Goal: Transaction & Acquisition: Subscribe to service/newsletter

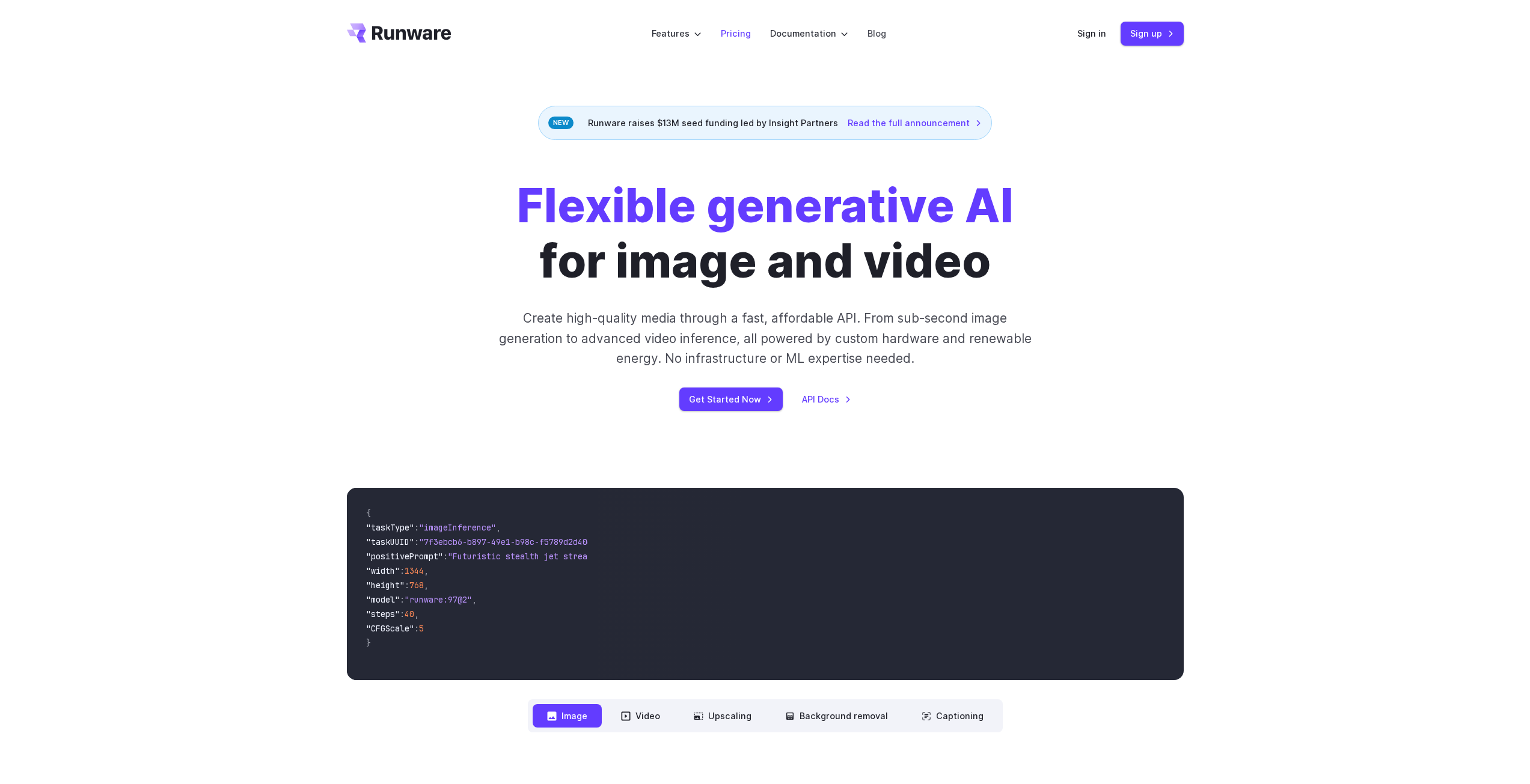
click at [732, 35] on link "Pricing" at bounding box center [735, 33] width 30 height 13
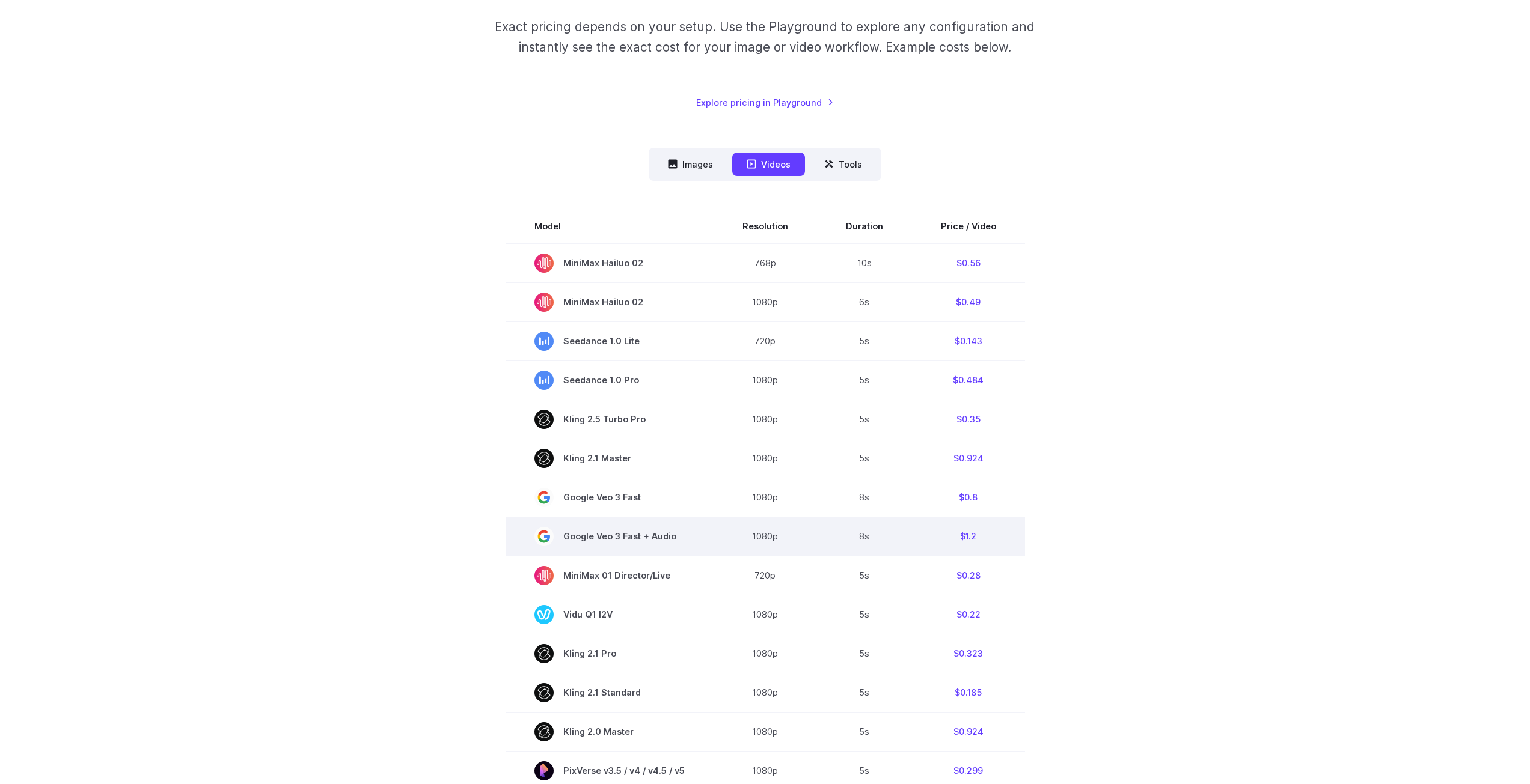
scroll to position [261, 0]
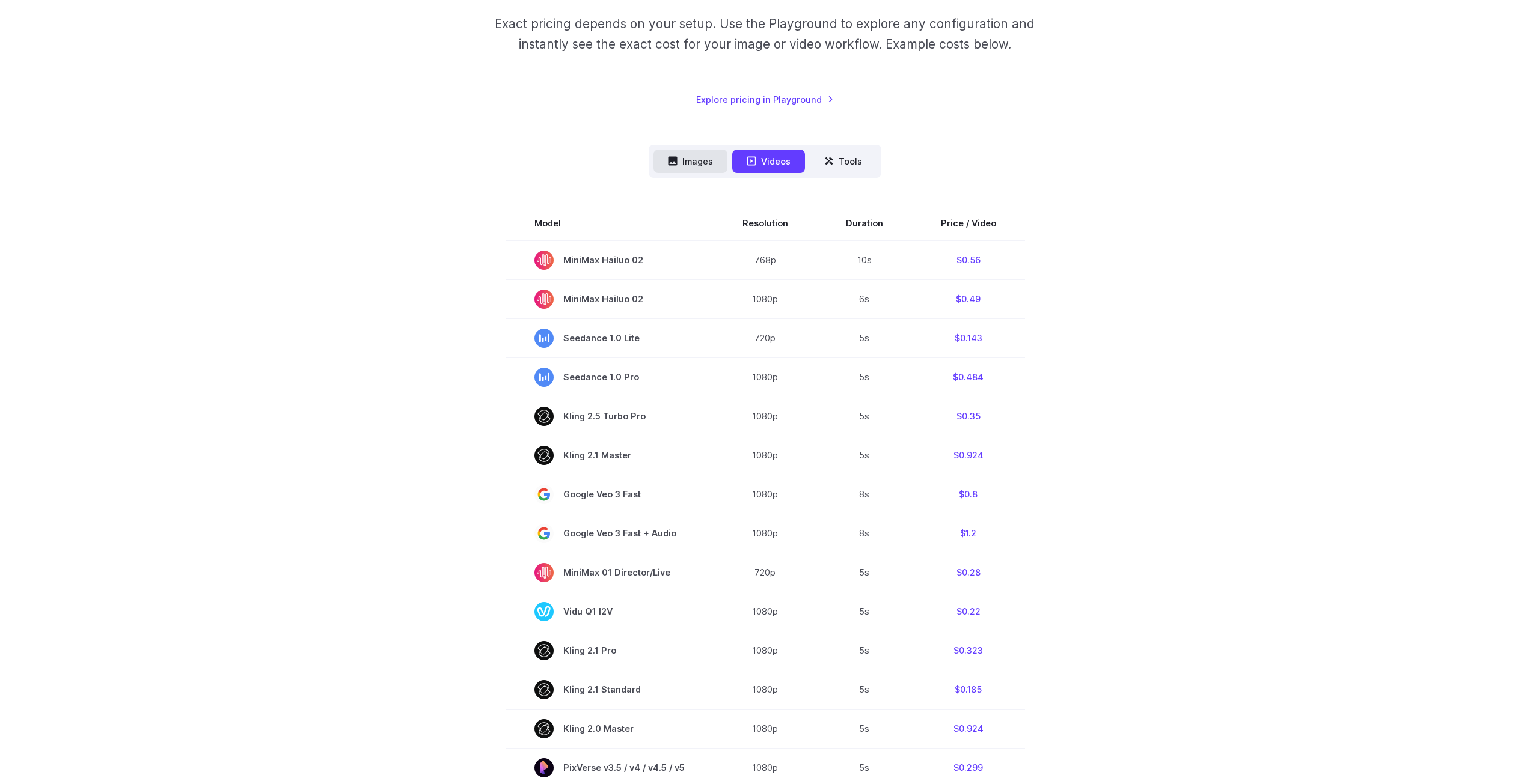
click at [696, 159] on button "Images" at bounding box center [690, 161] width 74 height 23
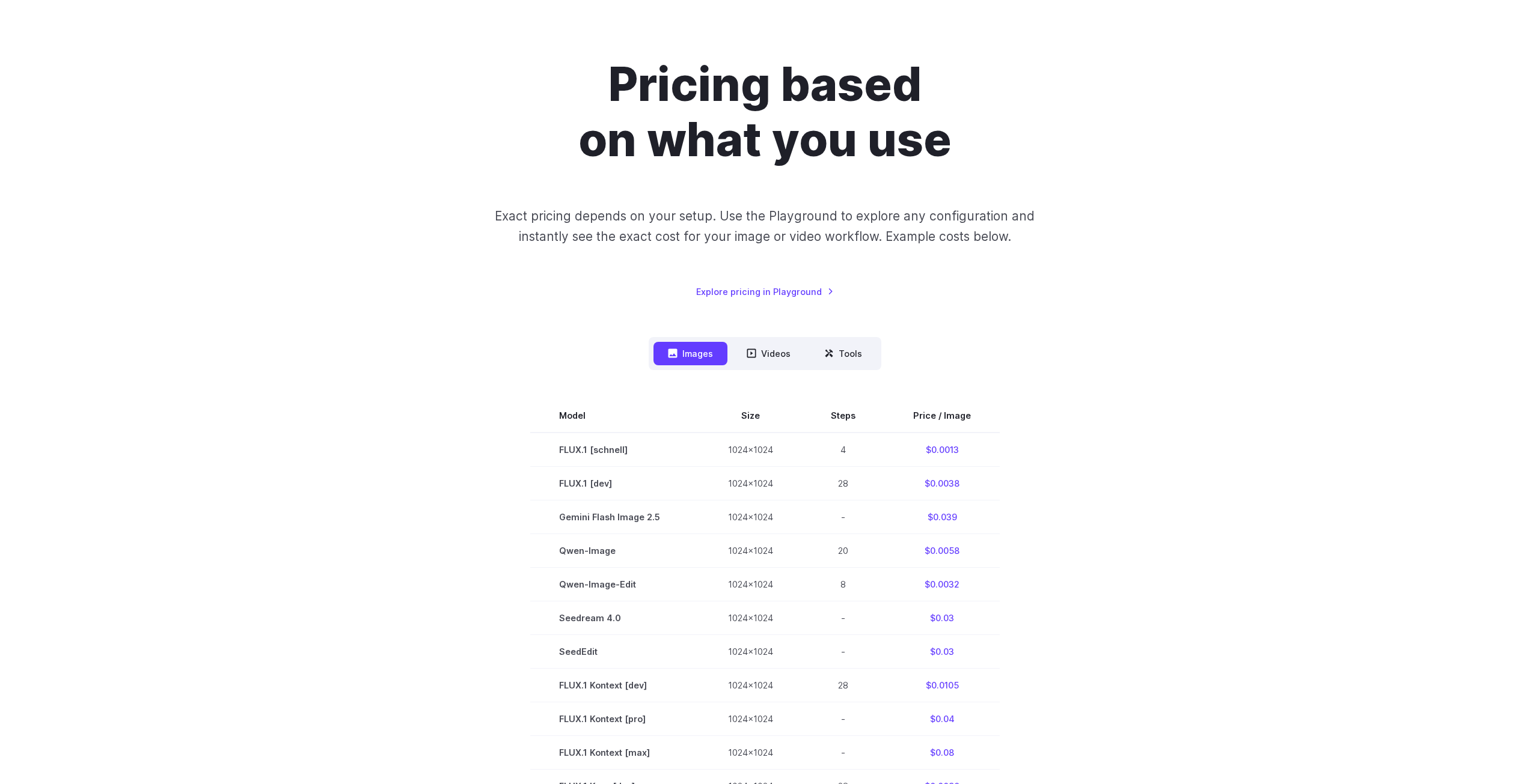
scroll to position [0, 0]
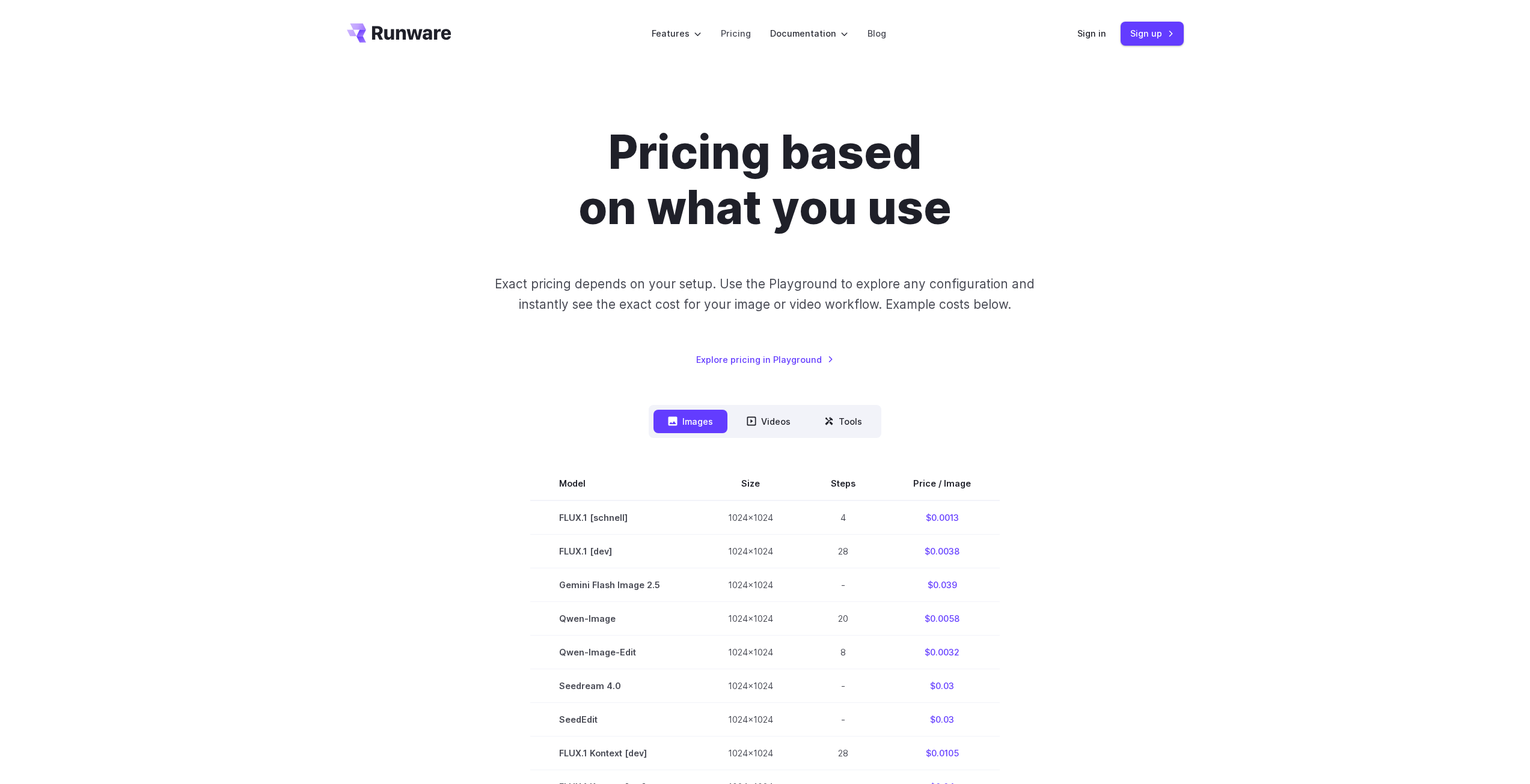
click at [323, 288] on div "Pricing based on what you use Exact pricing depends on your setup. Use the Play…" at bounding box center [765, 677] width 1530 height 1219
click at [1154, 37] on link "Sign up" at bounding box center [1152, 33] width 63 height 23
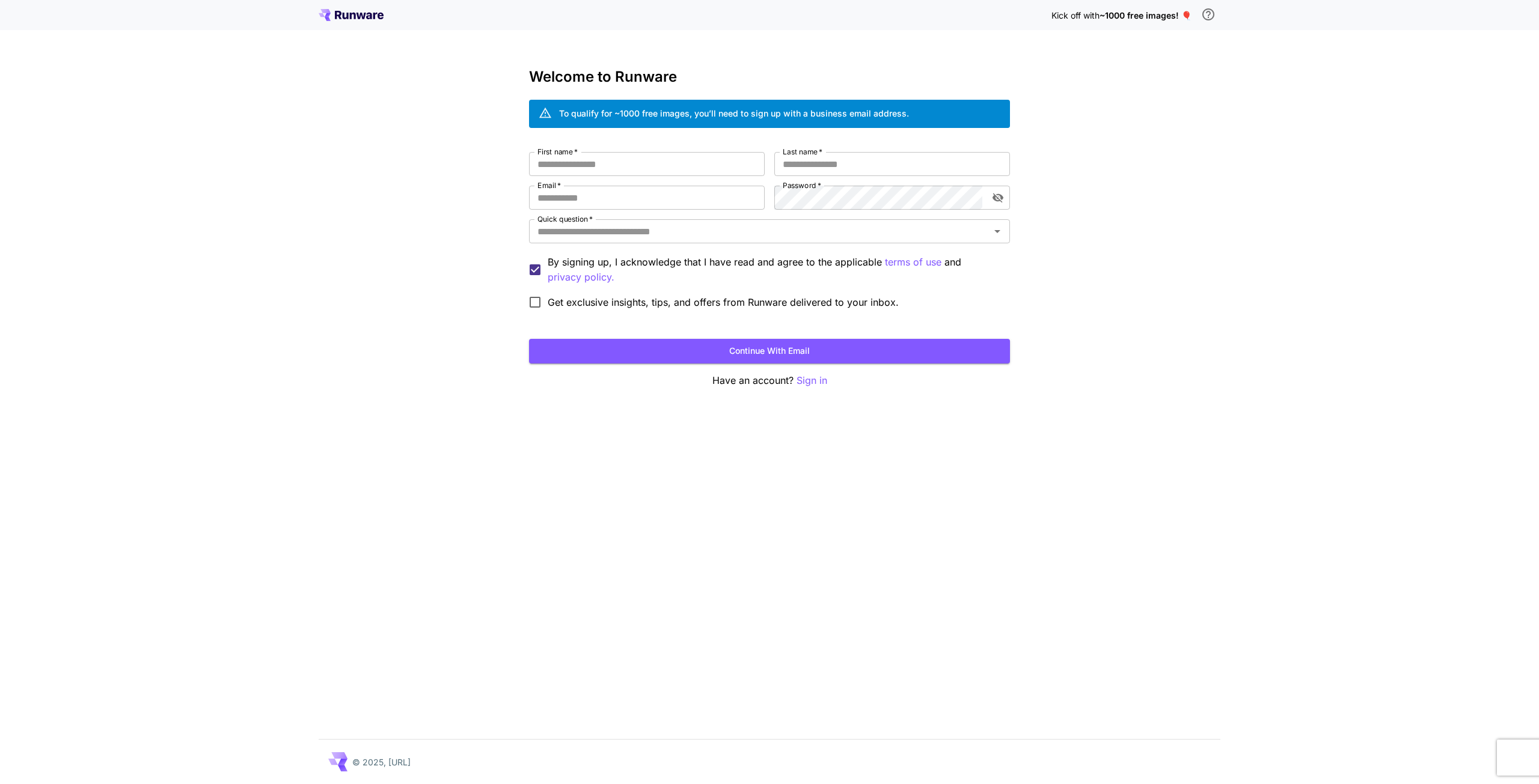
type input "*****"
type input "******"
type input "**********"
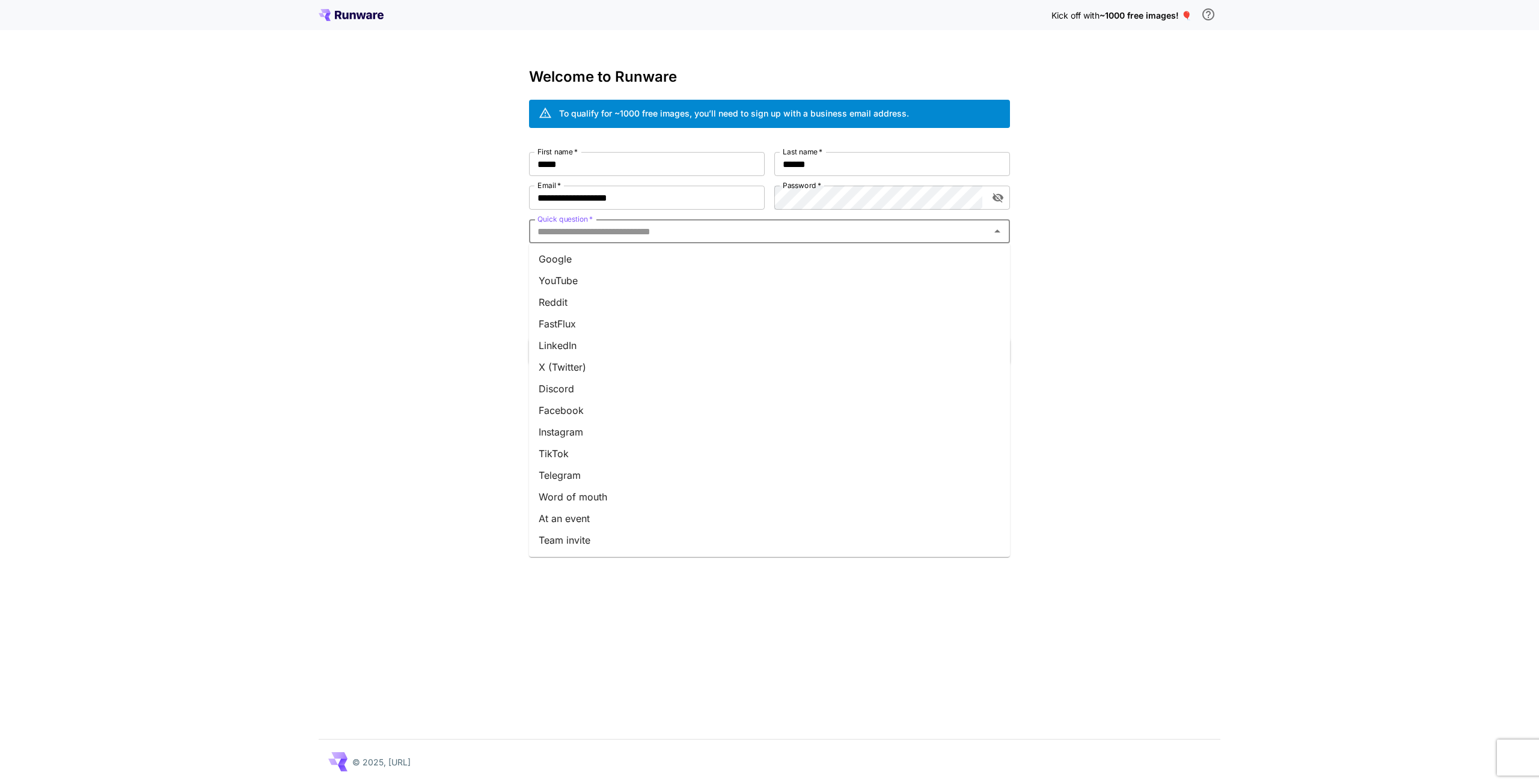
click at [654, 227] on input "Quick question   *" at bounding box center [759, 231] width 454 height 16
click at [574, 253] on li "Google" at bounding box center [769, 259] width 481 height 22
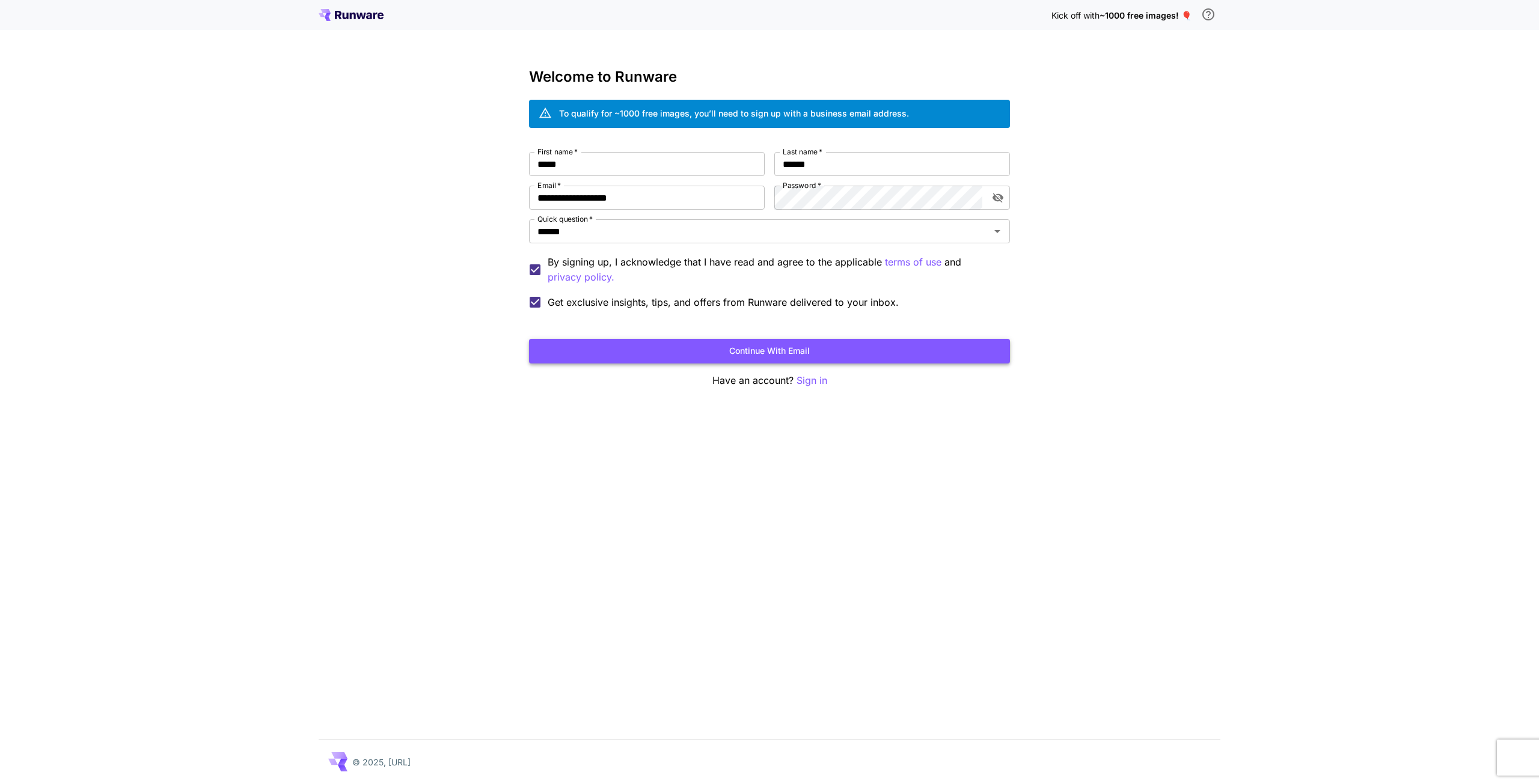
click at [755, 352] on button "Continue with email" at bounding box center [769, 351] width 481 height 25
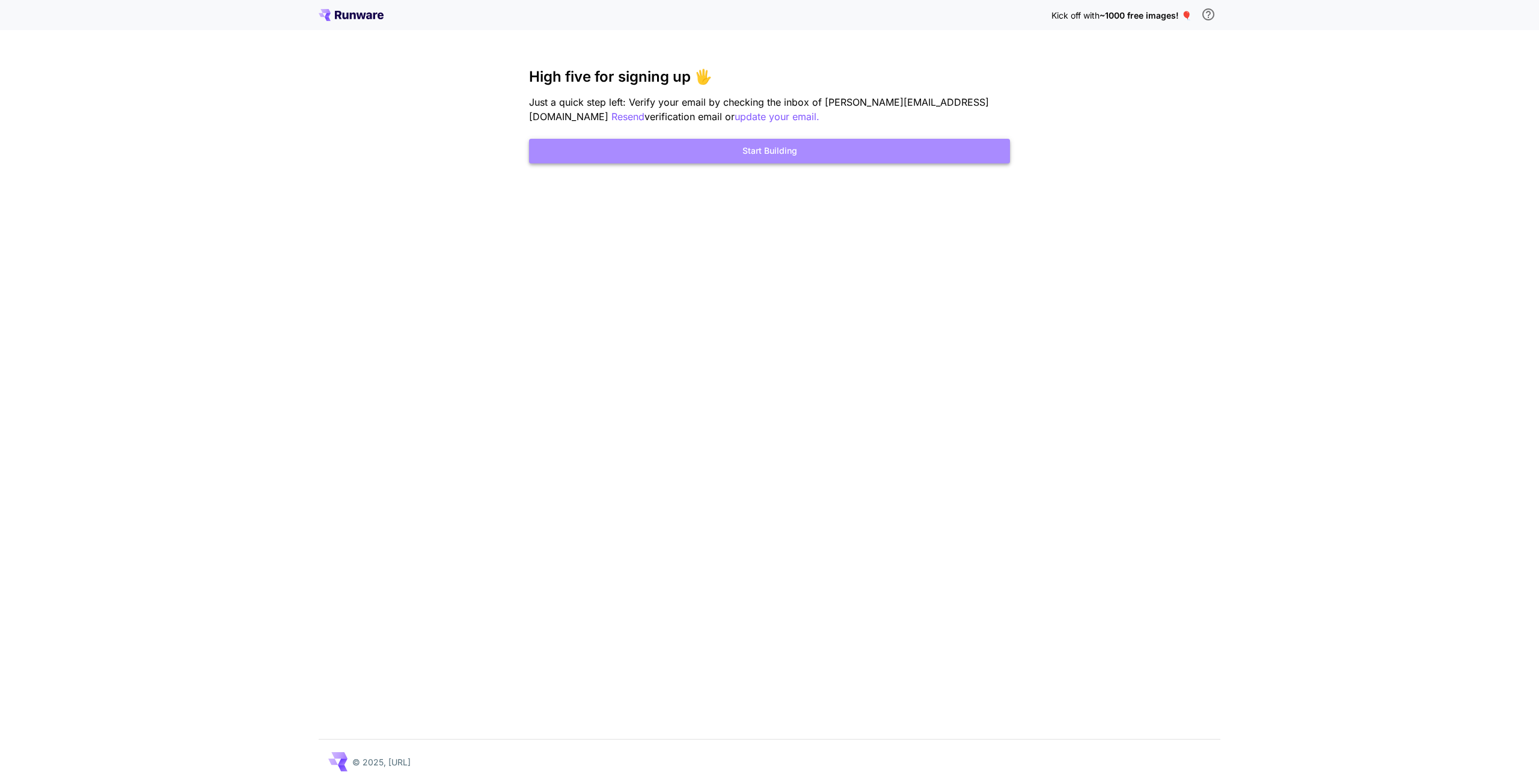
click at [766, 148] on button "Start Building" at bounding box center [769, 151] width 481 height 25
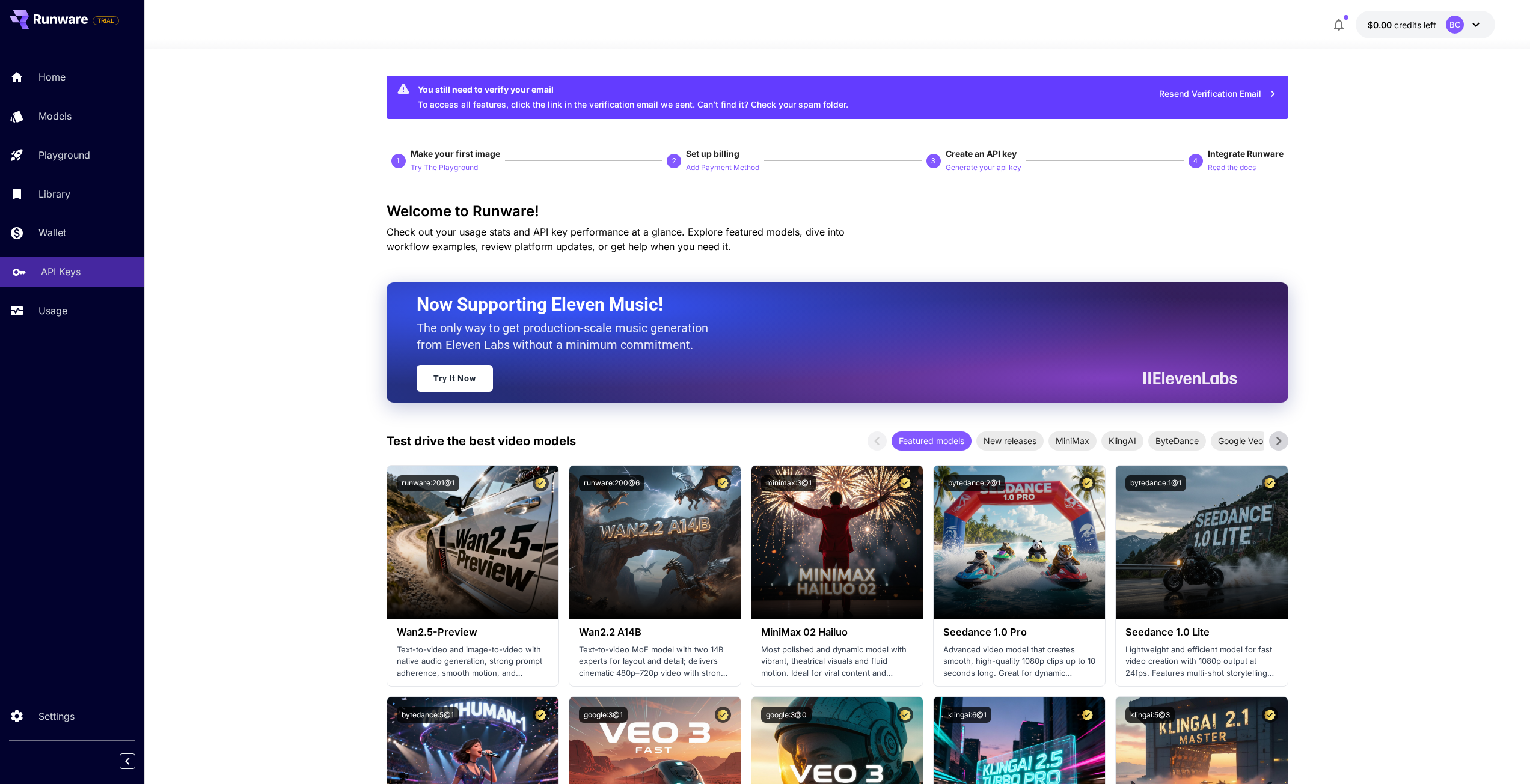
click at [58, 268] on p "API Keys" at bounding box center [61, 271] width 40 height 14
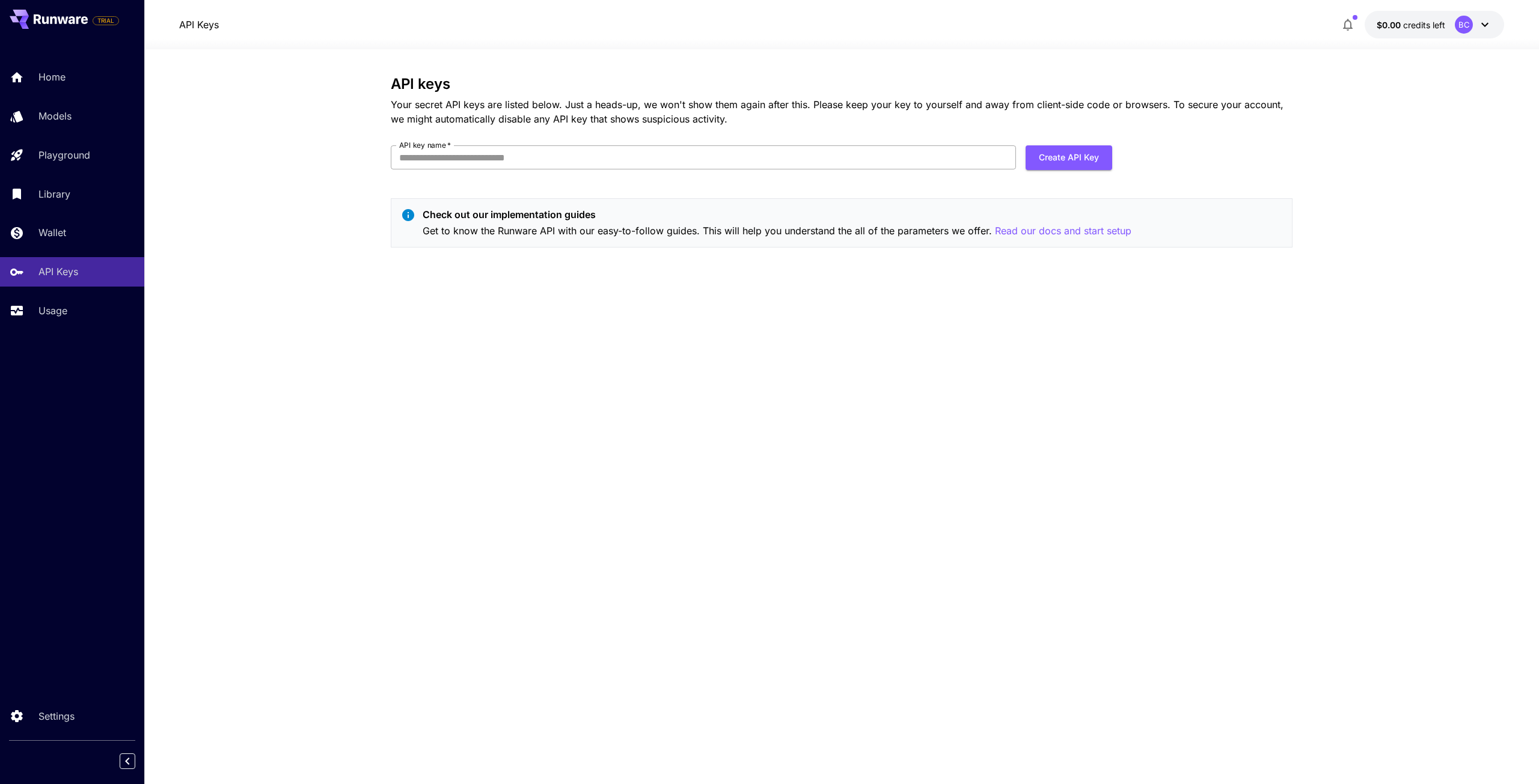
click at [482, 159] on input "API key name   *" at bounding box center [703, 157] width 625 height 24
type input "**********"
click at [1083, 160] on button "Create API Key" at bounding box center [1069, 157] width 87 height 25
click at [1521, 17] on icon "close" at bounding box center [1522, 19] width 6 height 6
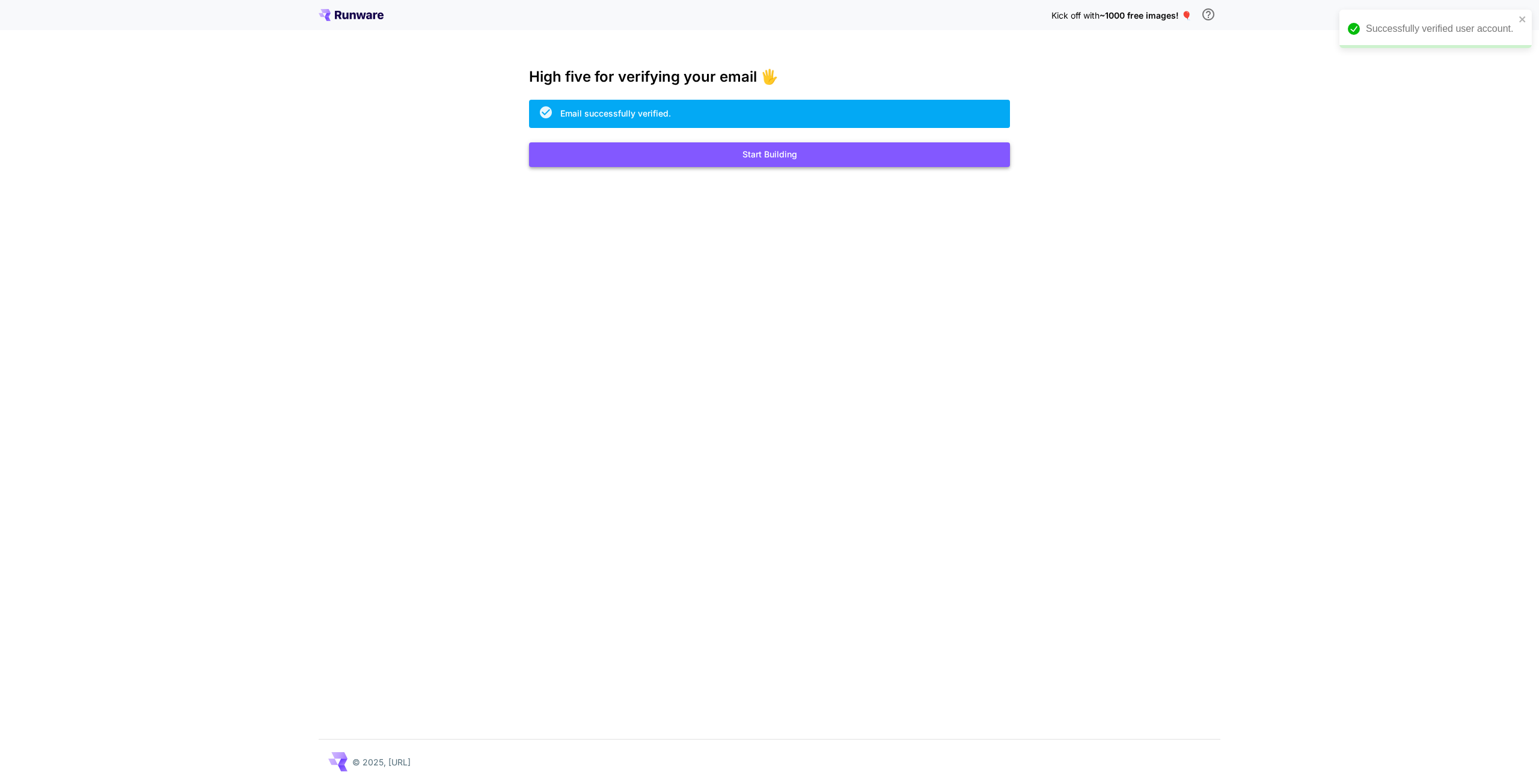
click at [799, 165] on button "Start Building" at bounding box center [769, 154] width 481 height 25
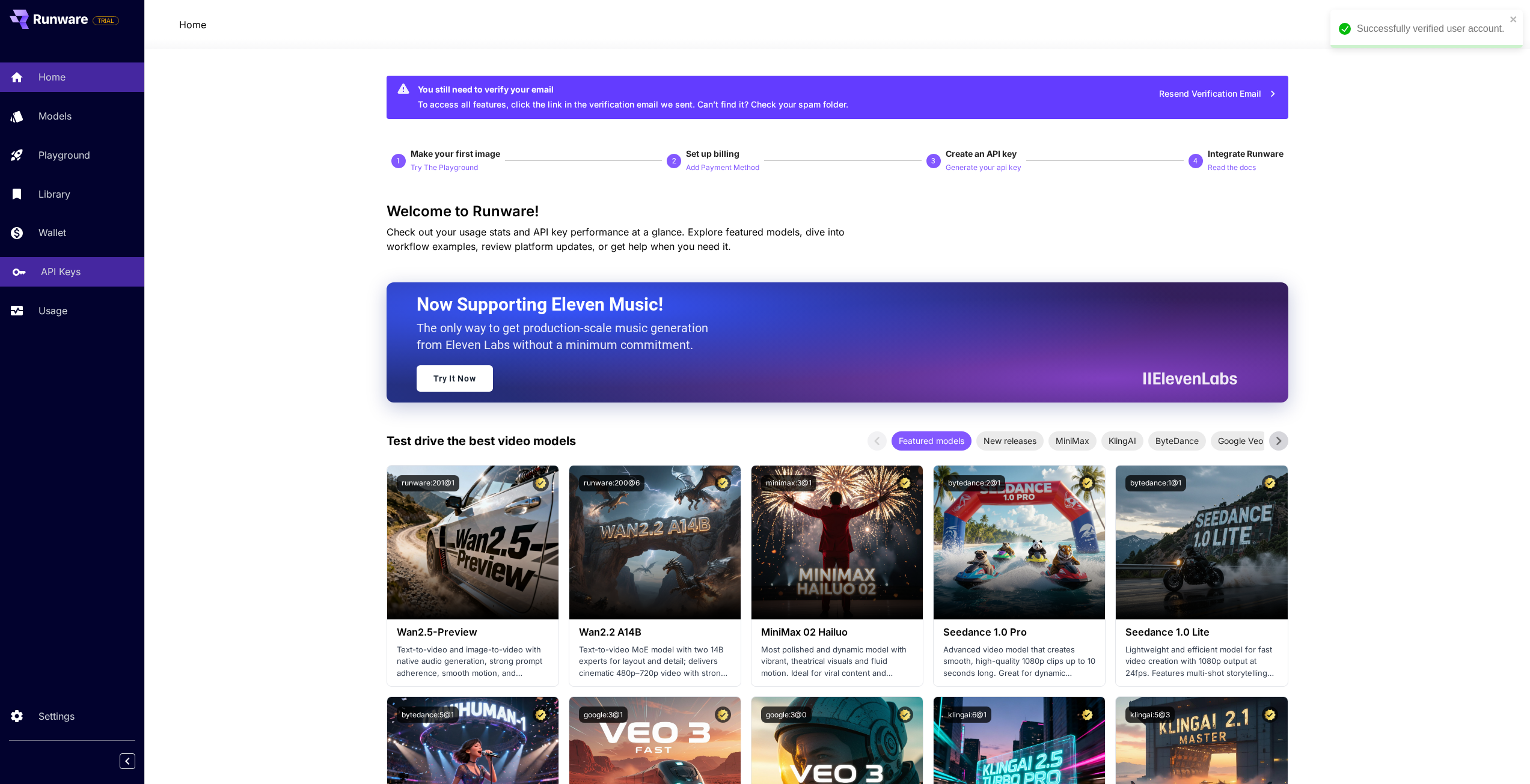
click at [52, 266] on p "API Keys" at bounding box center [61, 271] width 40 height 14
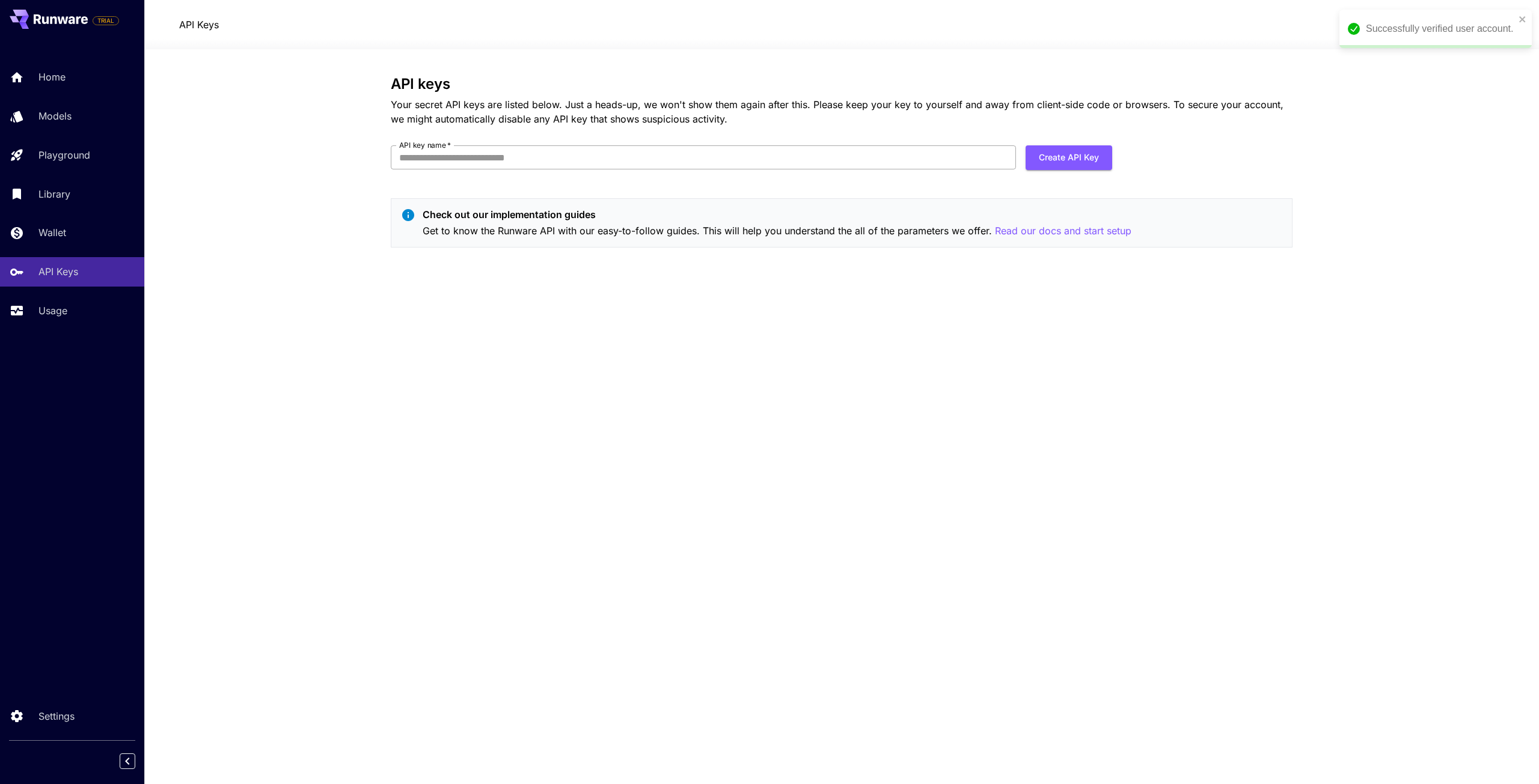
click at [446, 158] on input "API key name   *" at bounding box center [703, 157] width 625 height 24
click at [428, 162] on input "API key name   *" at bounding box center [703, 157] width 625 height 24
type input "**********"
click at [1086, 158] on button "Create API Key" at bounding box center [1069, 157] width 87 height 25
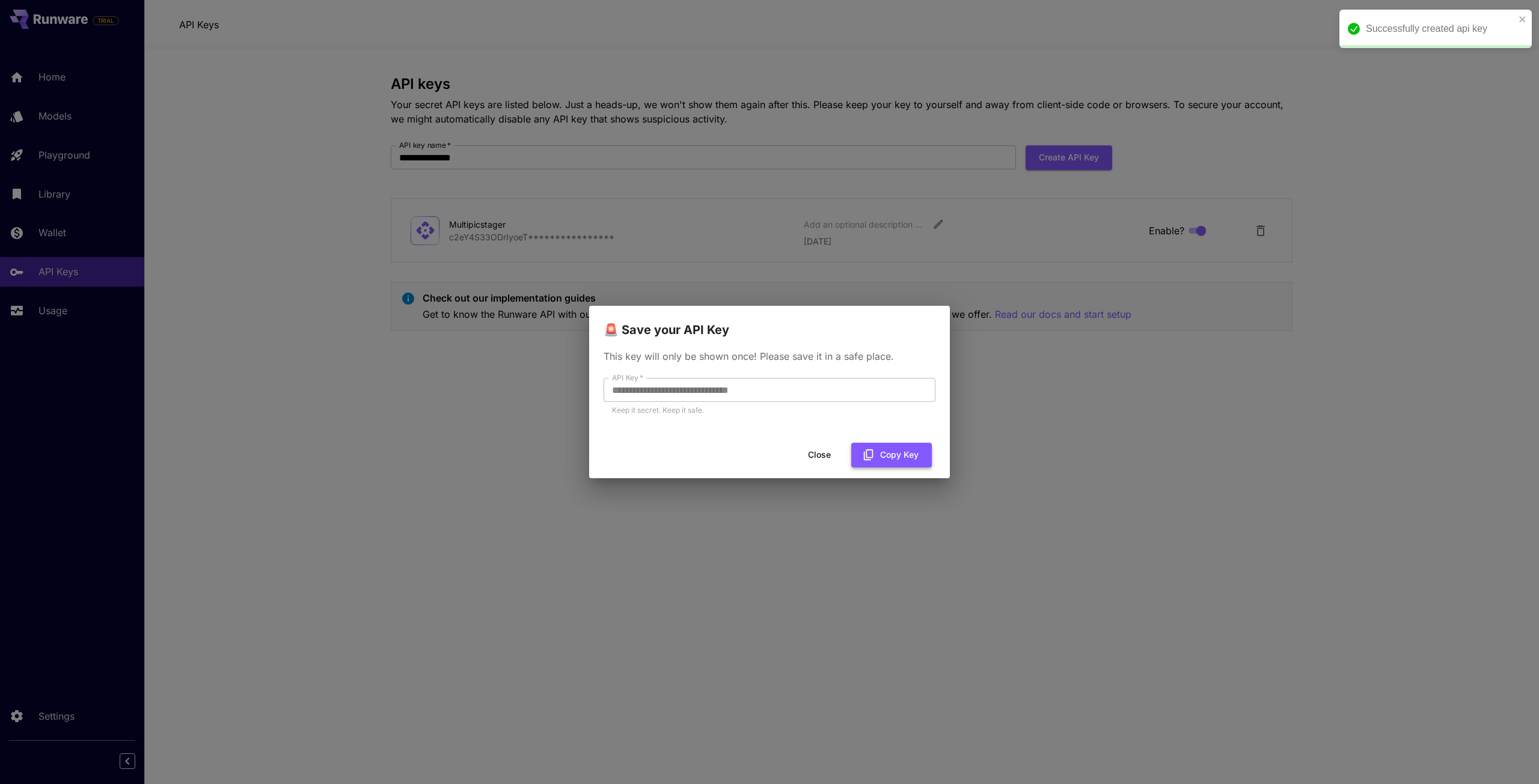
click at [892, 459] on button "Copy Key" at bounding box center [892, 455] width 81 height 25
click at [822, 458] on button "Close" at bounding box center [819, 455] width 54 height 25
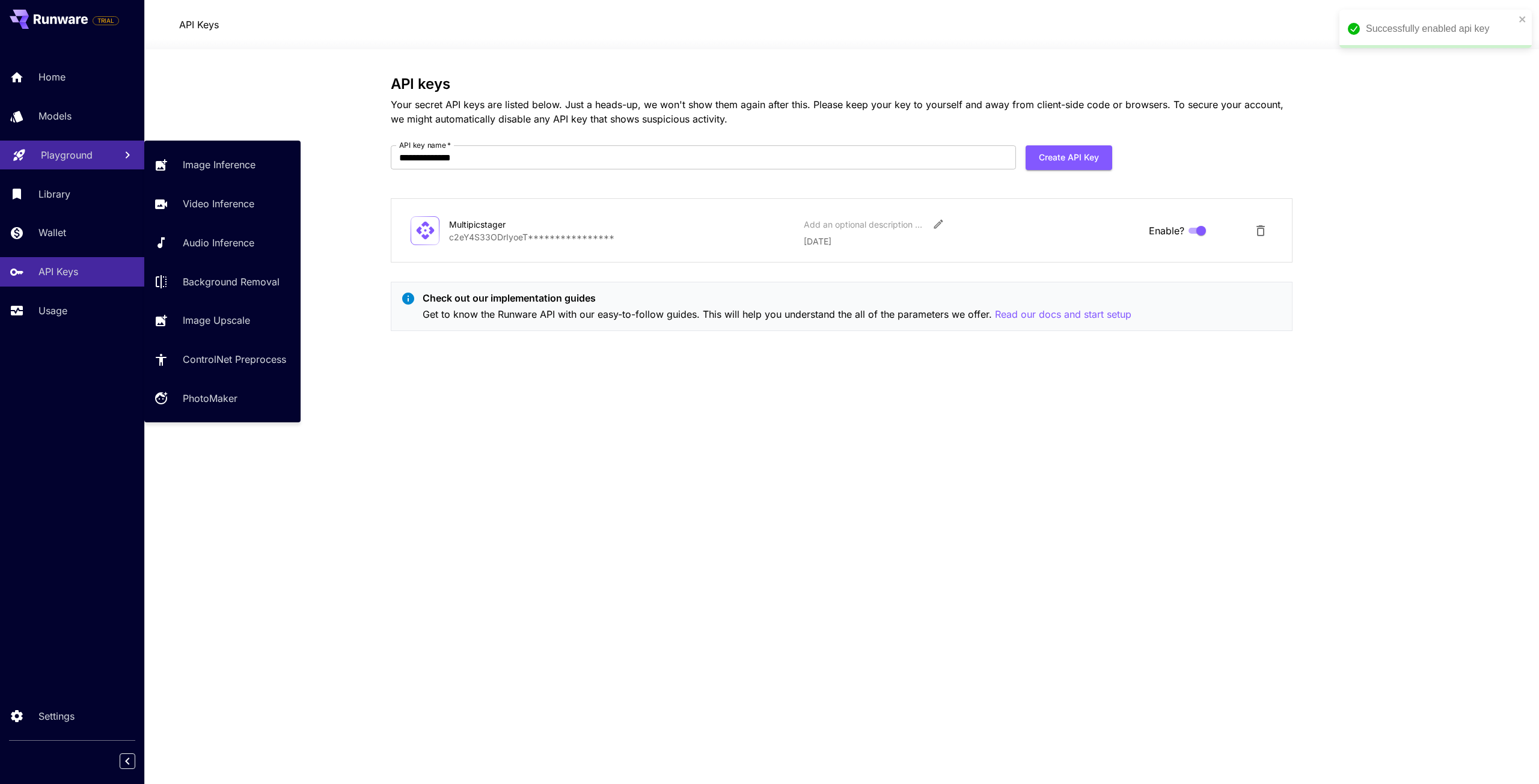
click at [53, 148] on p "Playground" at bounding box center [67, 154] width 52 height 14
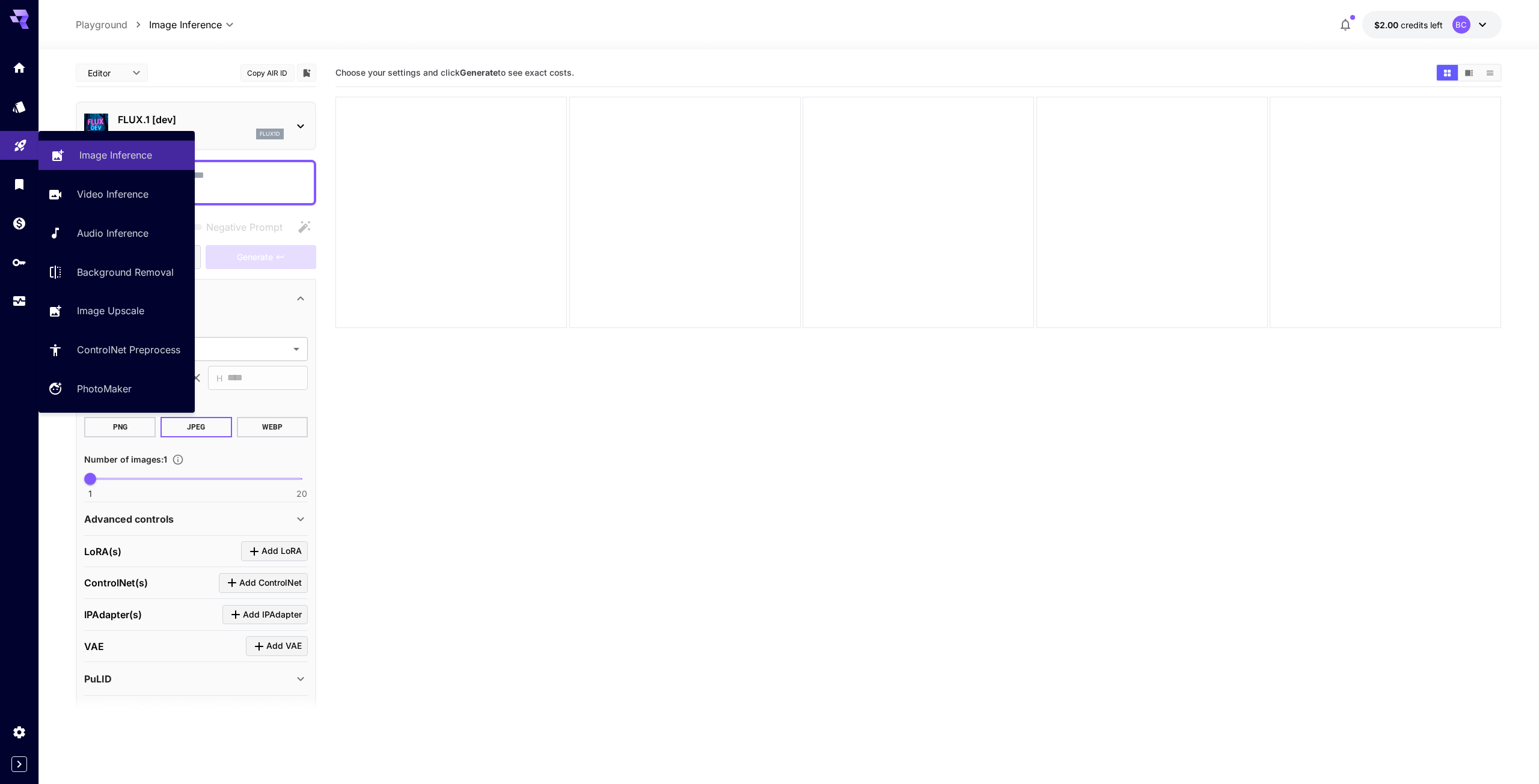
click at [115, 157] on p "Image Inference" at bounding box center [115, 154] width 73 height 14
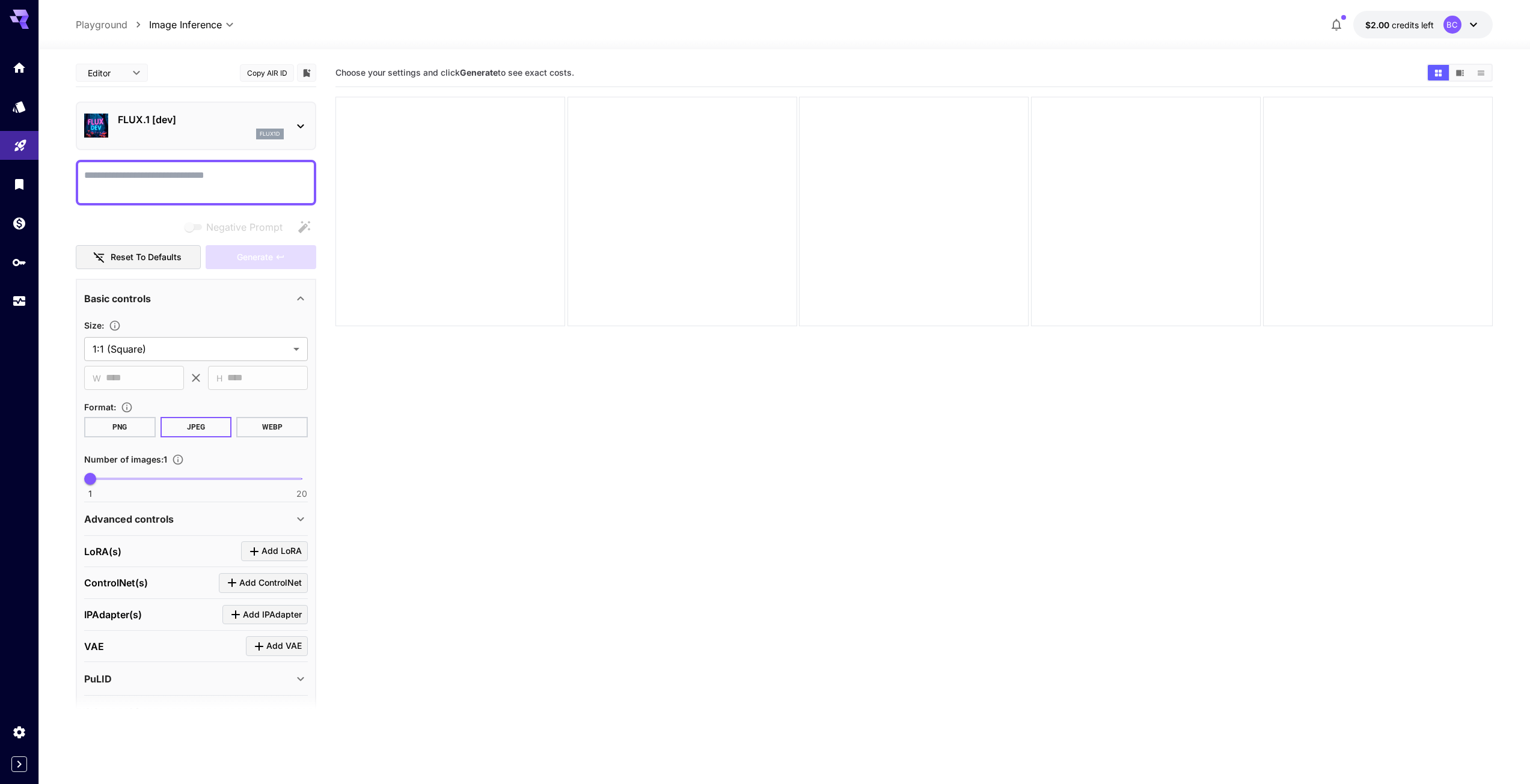
click at [1474, 23] on icon at bounding box center [1473, 24] width 14 height 14
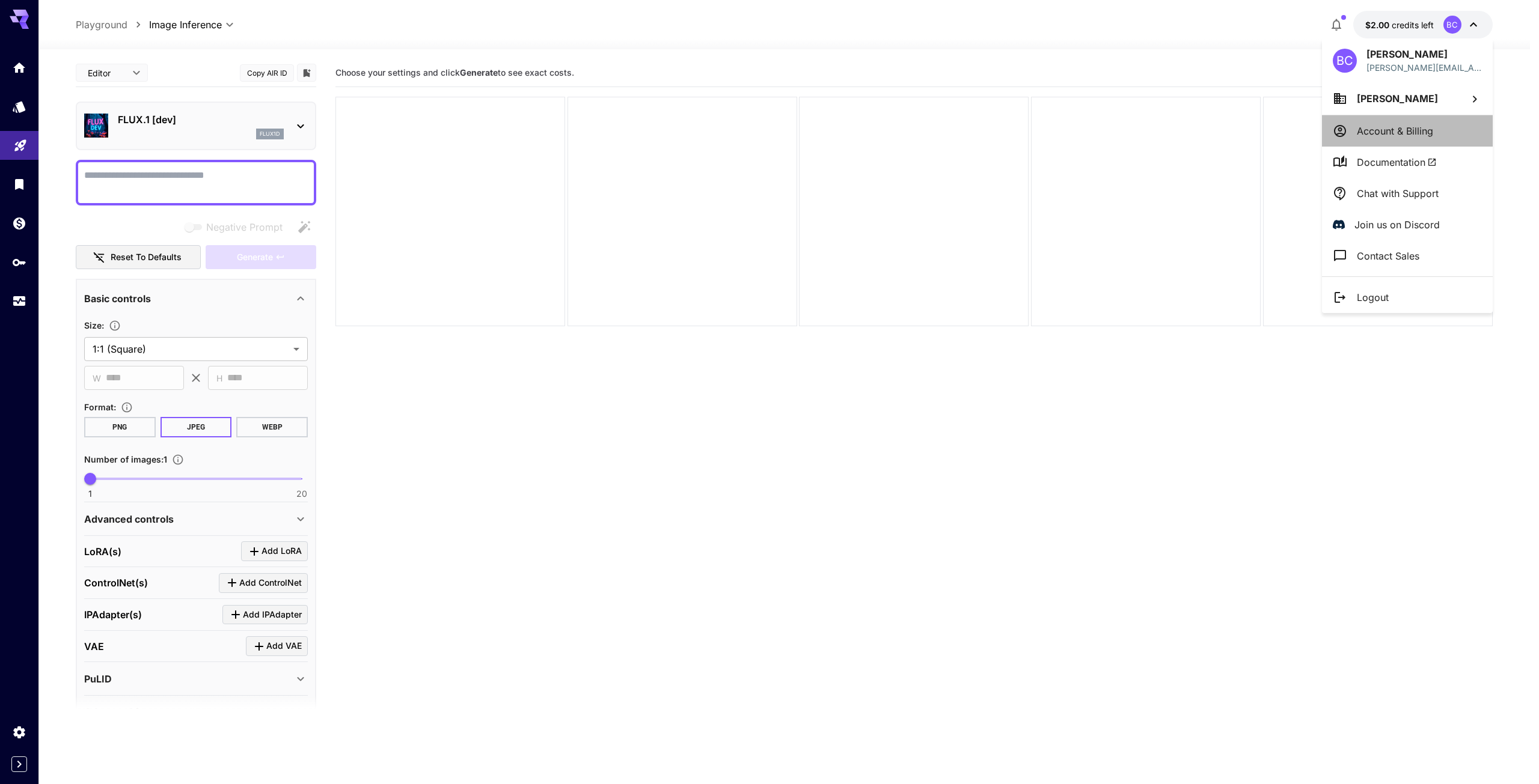
click at [1406, 132] on p "Account & Billing" at bounding box center [1395, 130] width 76 height 14
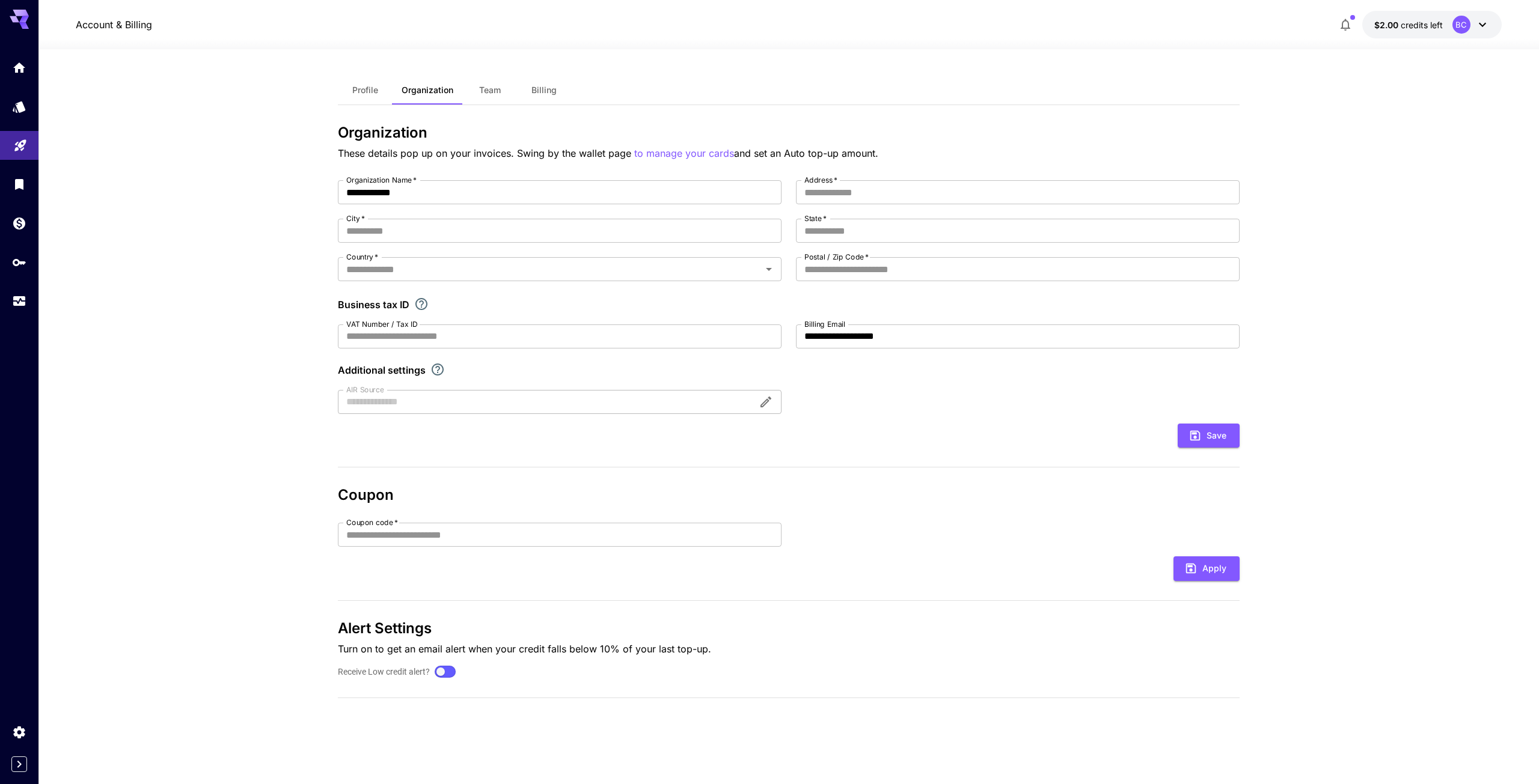
click at [1159, 16] on div "Account & Billing $2.00 credits left BC" at bounding box center [788, 24] width 1425 height 28
click at [12, 61] on link at bounding box center [19, 67] width 38 height 29
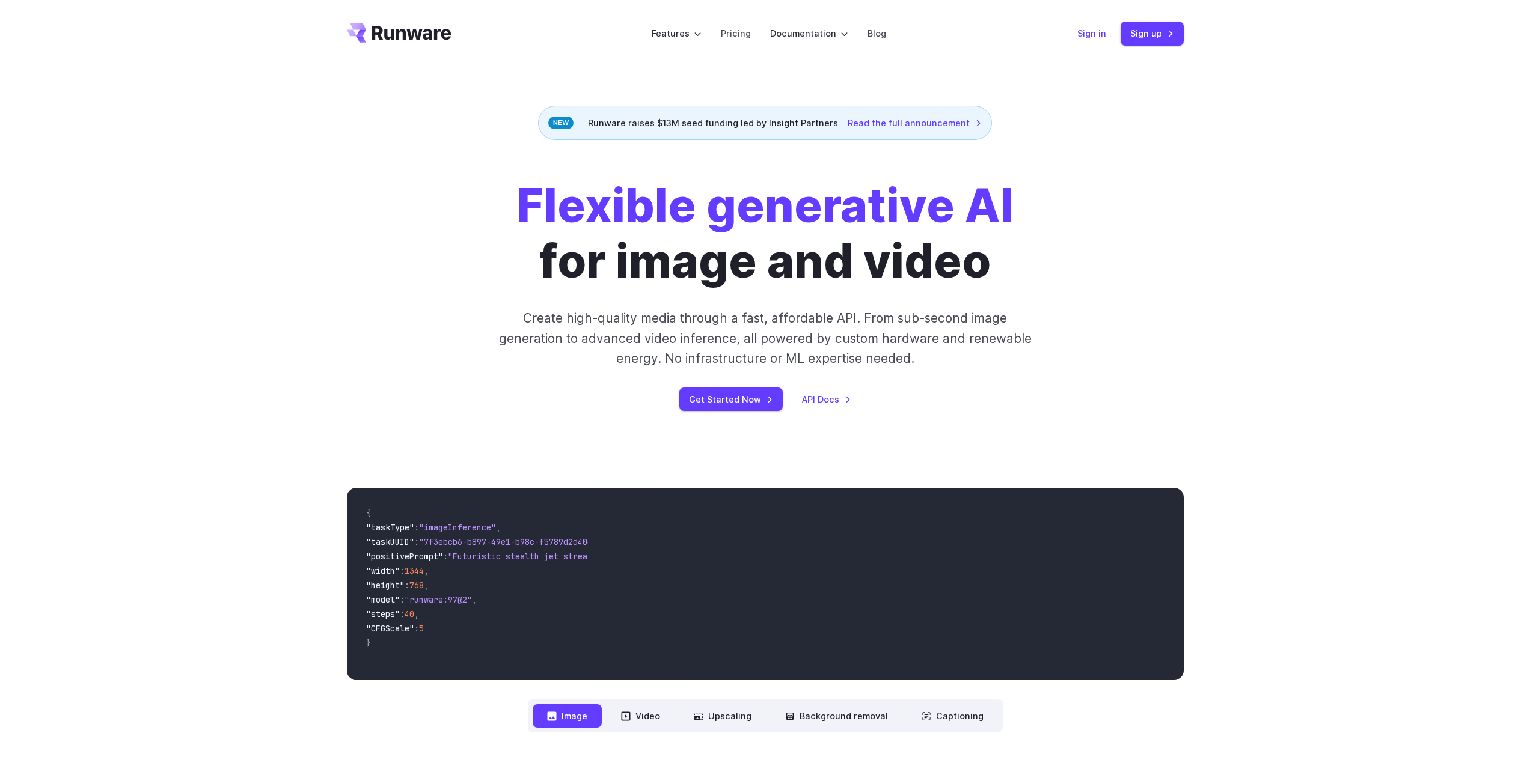
click at [1097, 35] on link "Sign in" at bounding box center [1091, 33] width 29 height 13
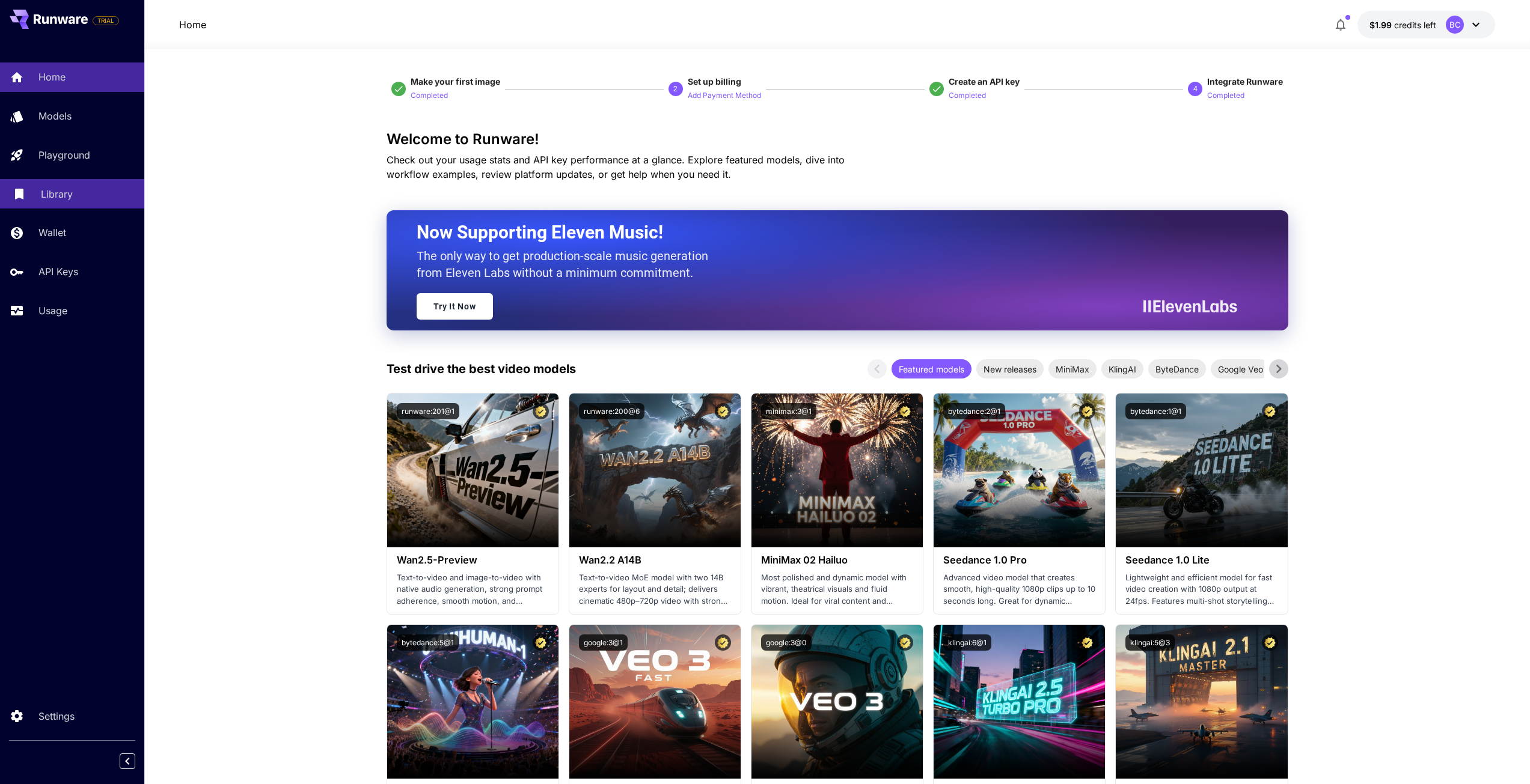
click at [52, 190] on p "Library" at bounding box center [57, 194] width 32 height 14
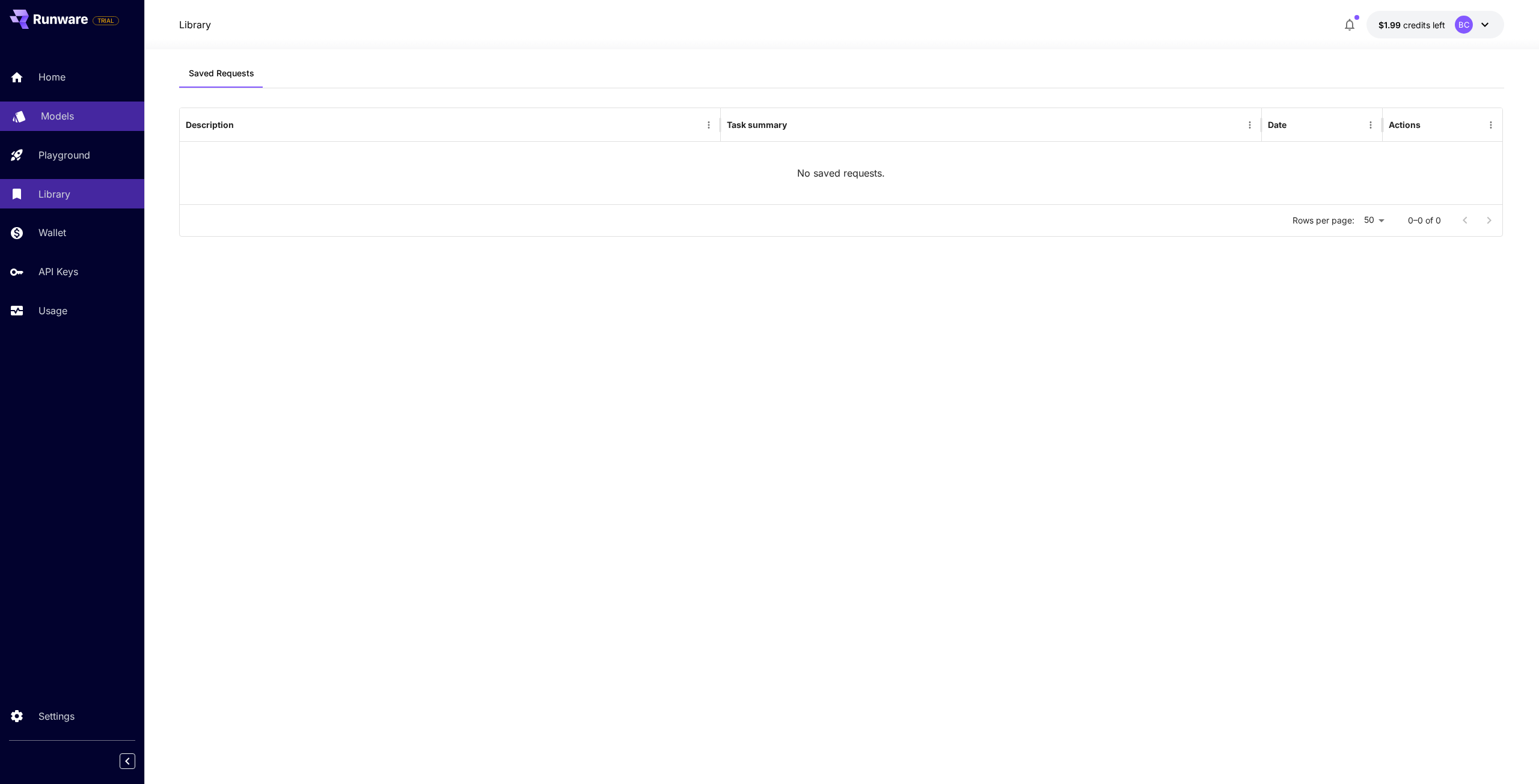
click at [50, 116] on p "Models" at bounding box center [58, 115] width 33 height 14
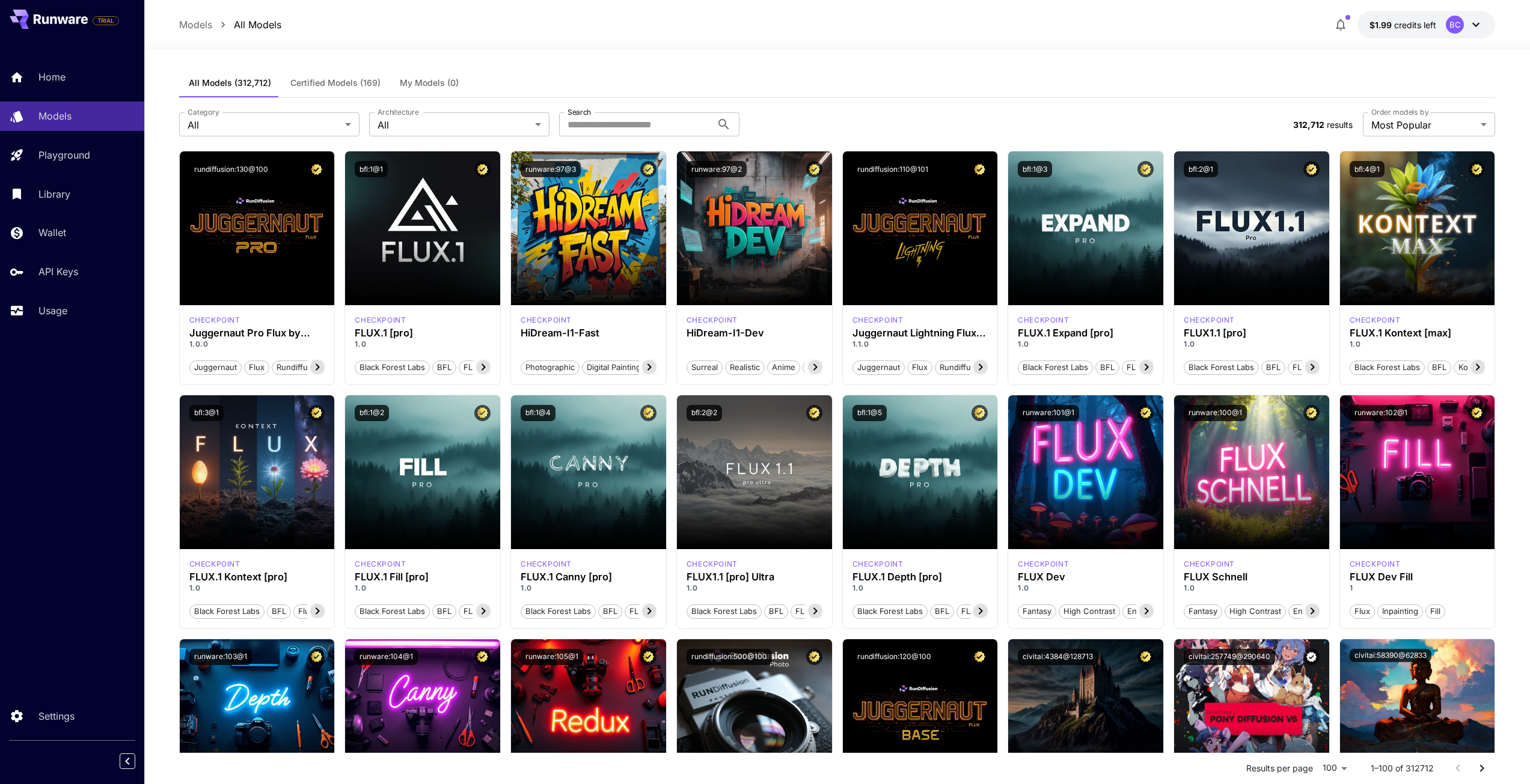
click at [336, 76] on button "Certified Models (169)" at bounding box center [336, 83] width 109 height 29
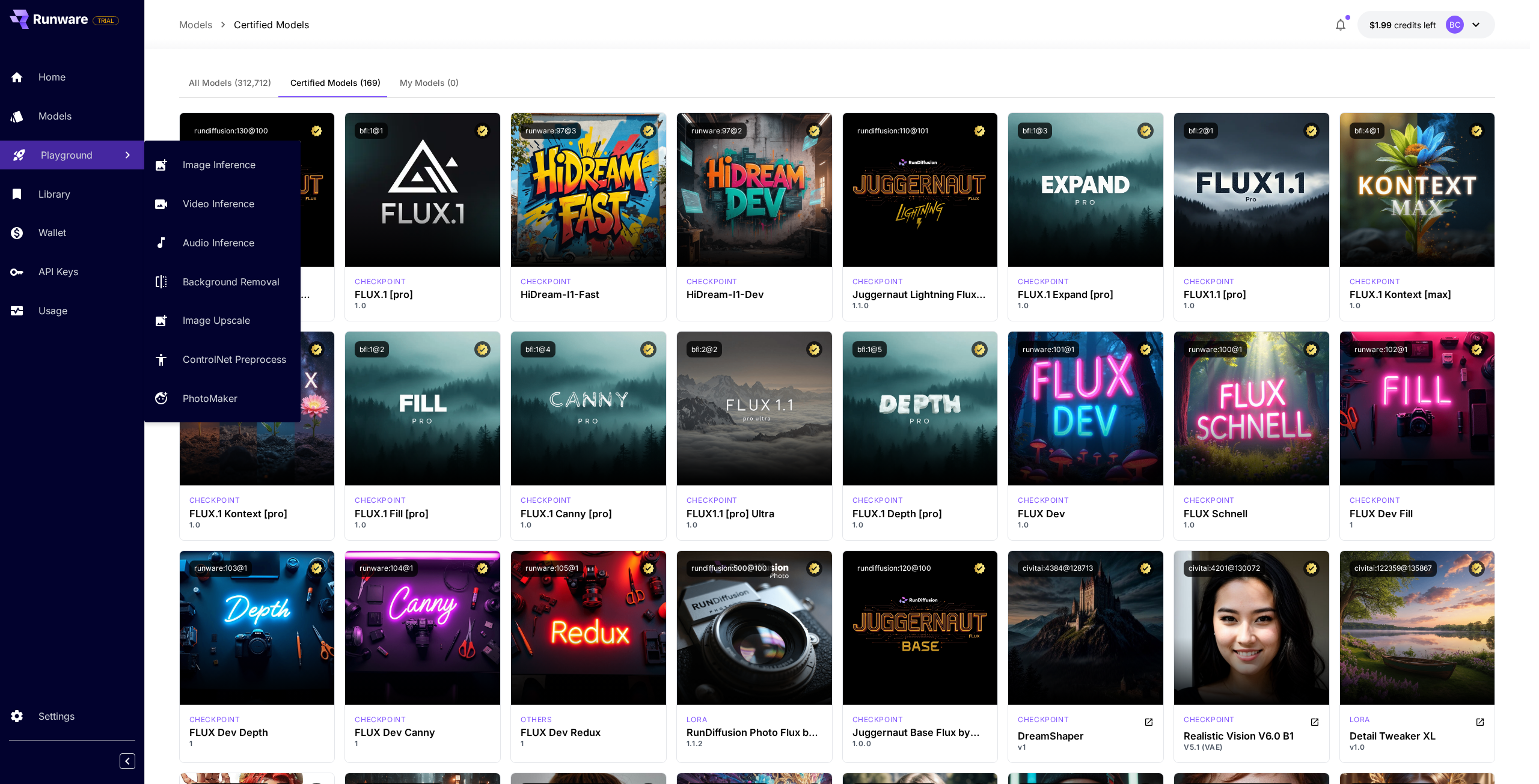
click at [57, 144] on link "Playground" at bounding box center [72, 155] width 145 height 29
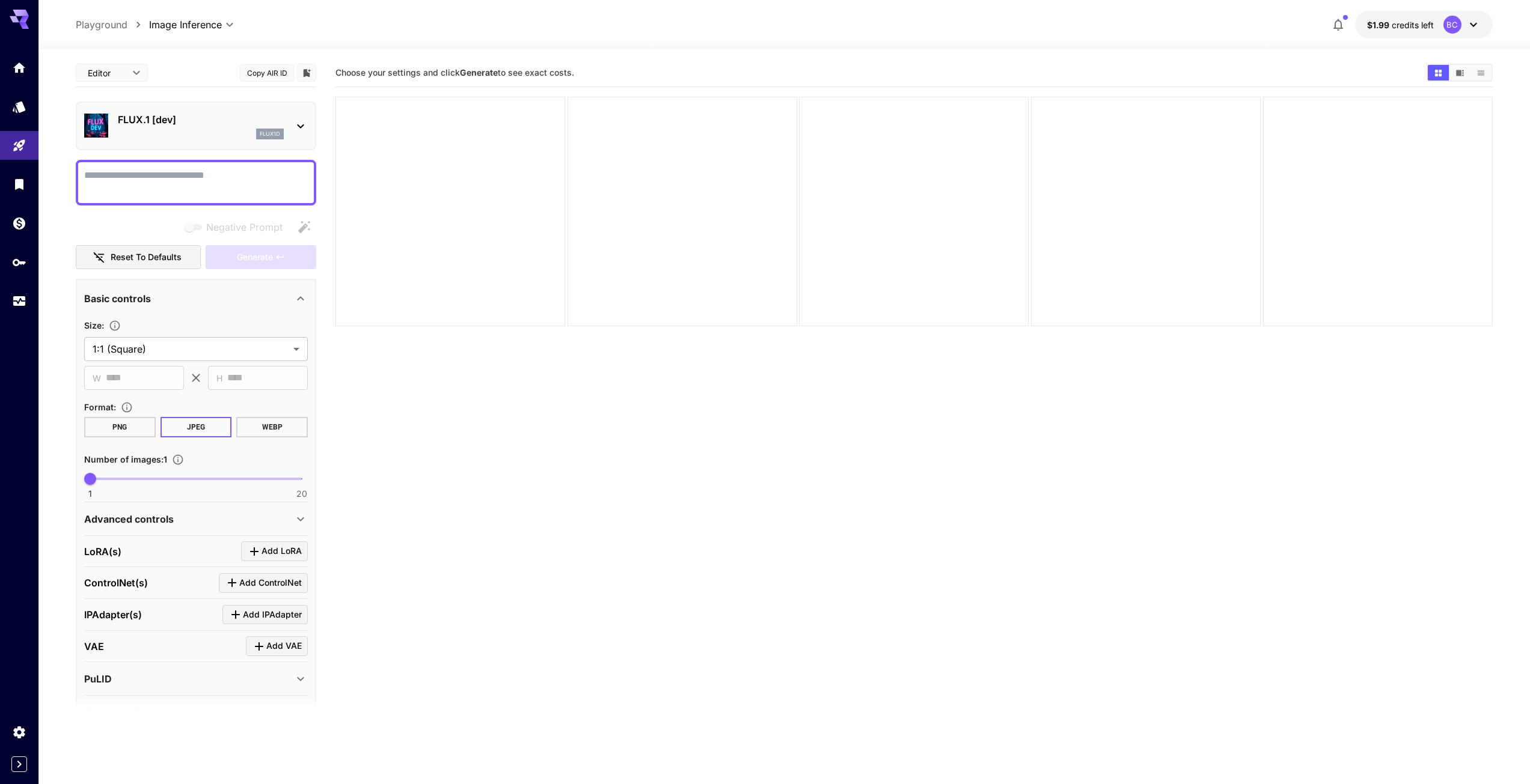
click at [580, 256] on div at bounding box center [682, 211] width 230 height 230
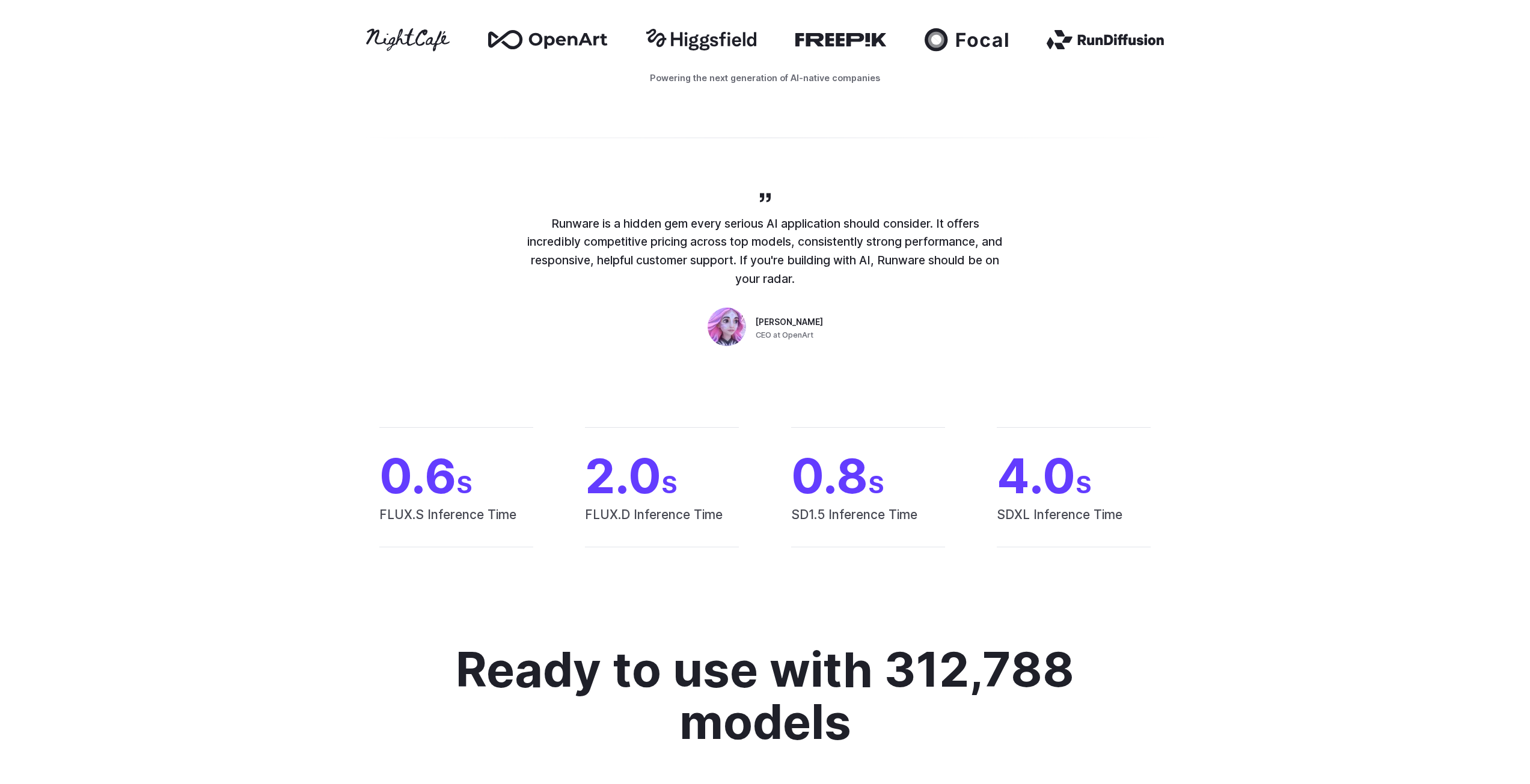
scroll to position [521, 0]
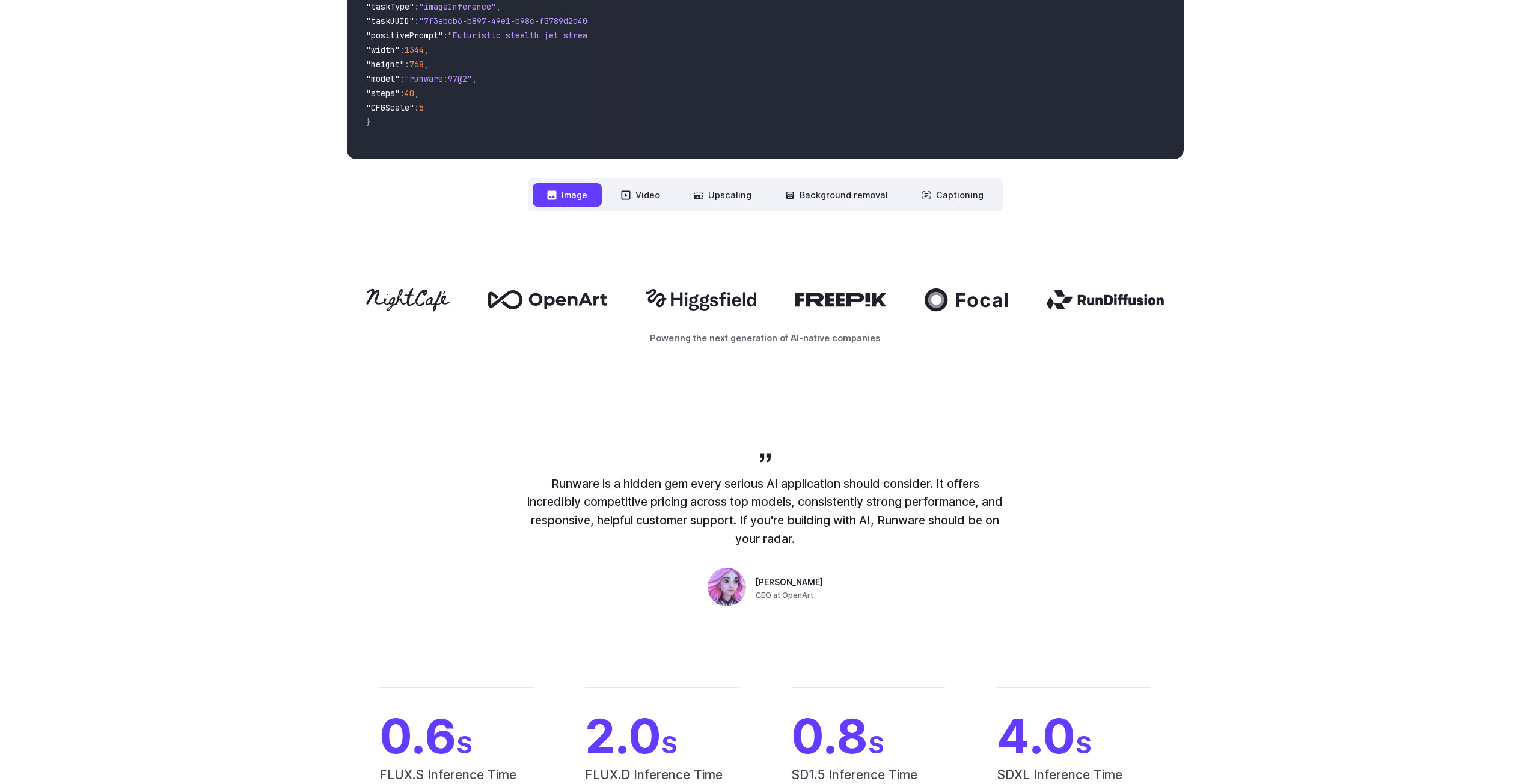
click at [577, 204] on button "Image" at bounding box center [567, 195] width 69 height 23
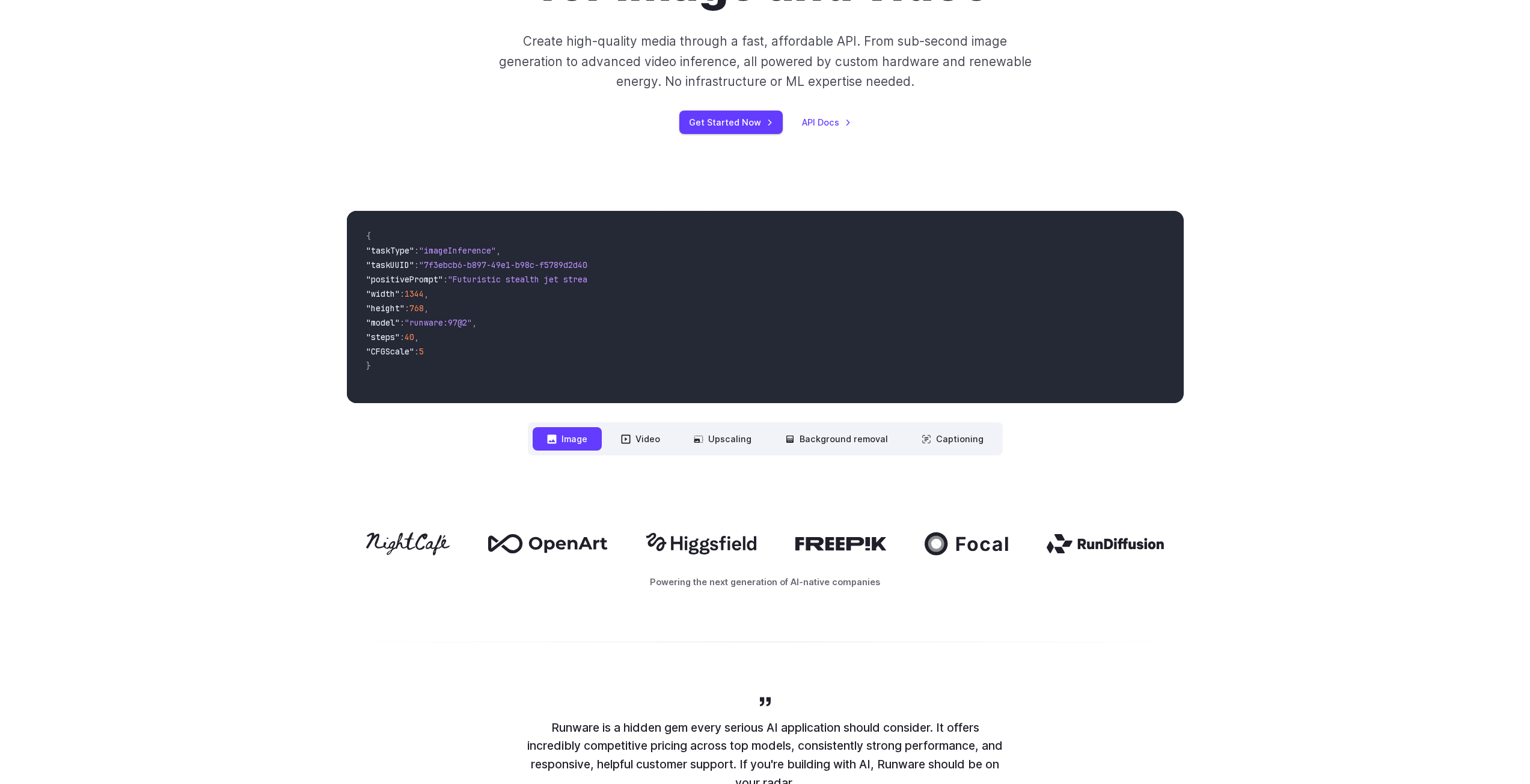
scroll to position [0, 0]
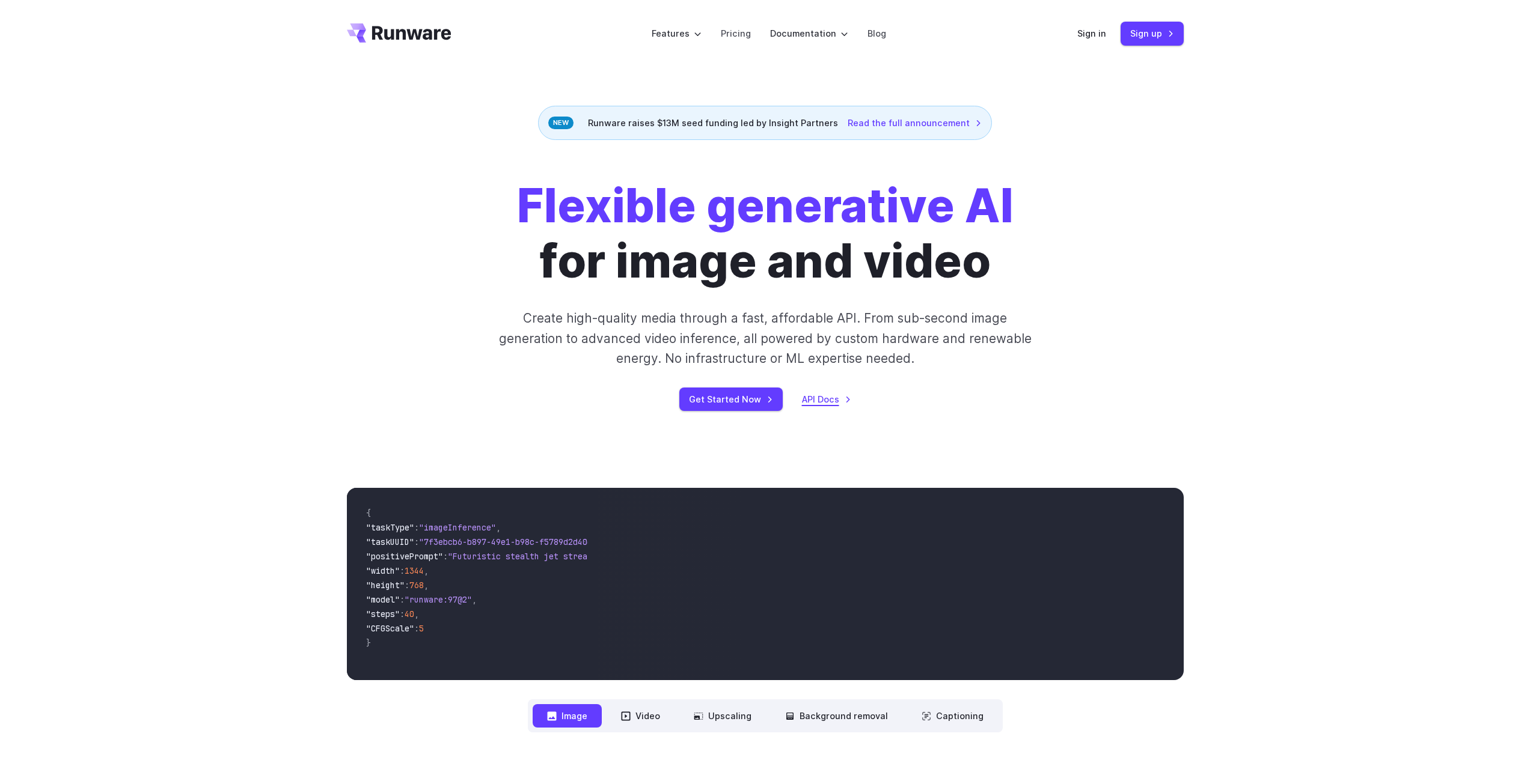
click at [824, 404] on link "API Docs" at bounding box center [827, 399] width 49 height 13
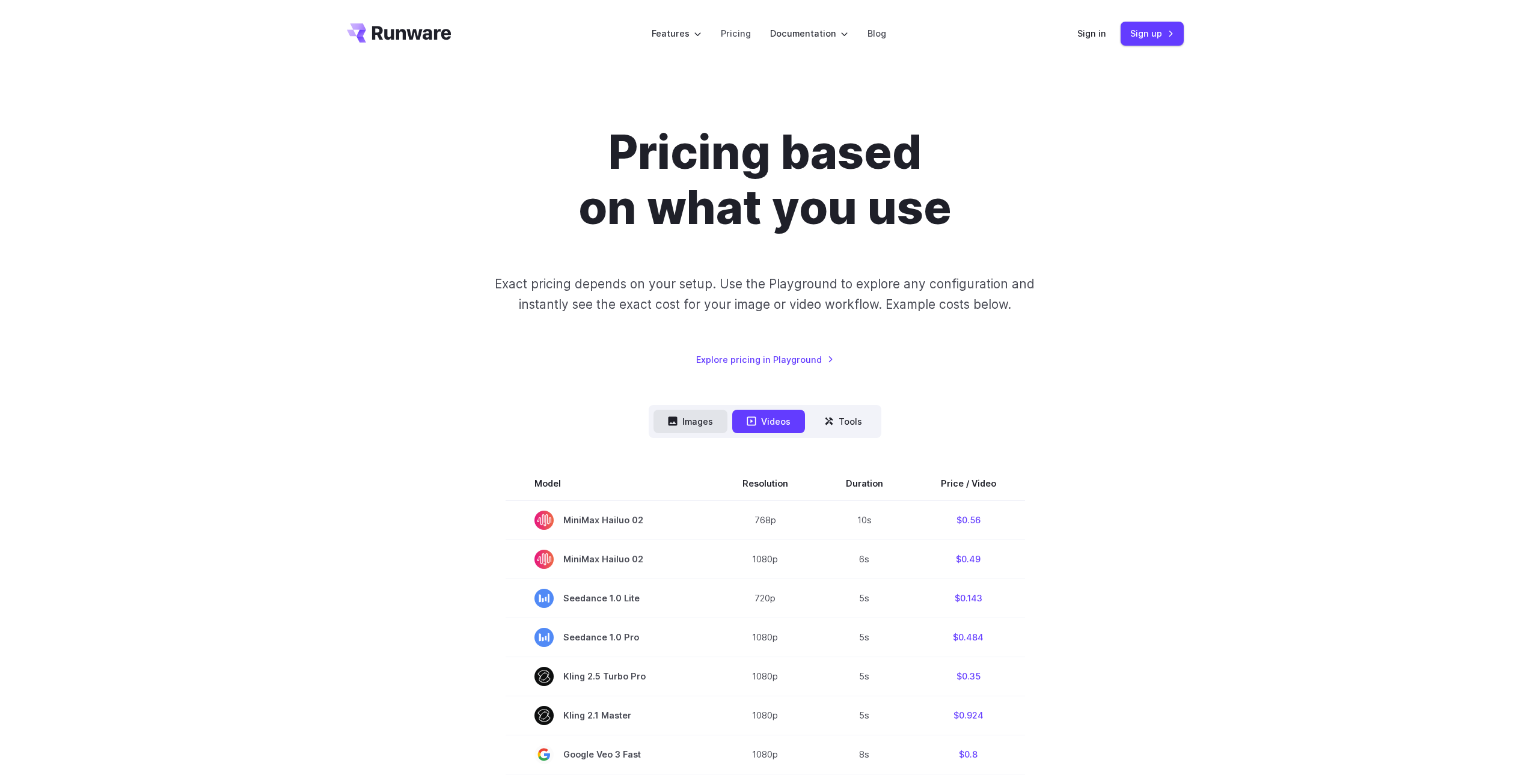
click at [687, 422] on button "Images" at bounding box center [690, 421] width 74 height 23
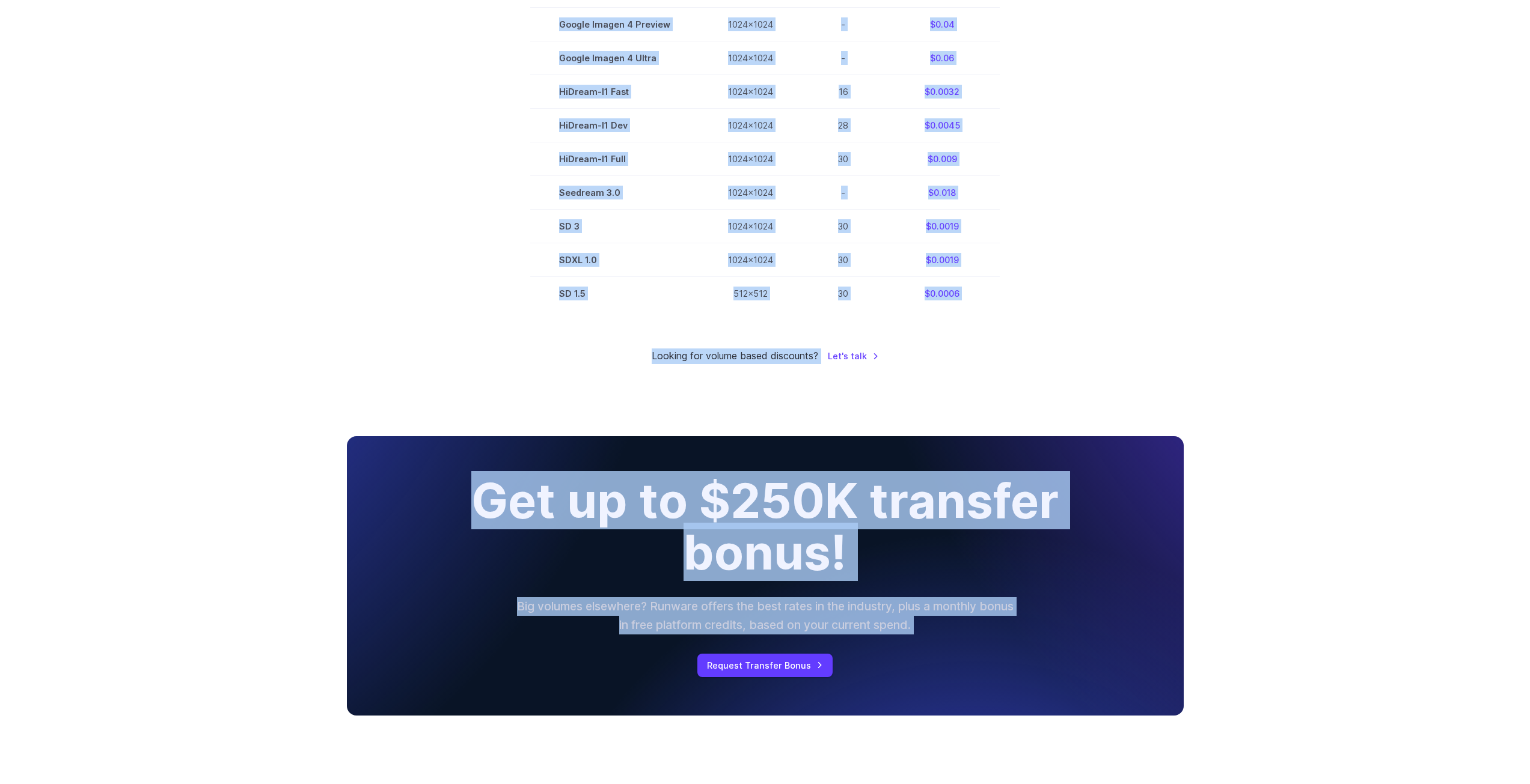
scroll to position [1012, 0]
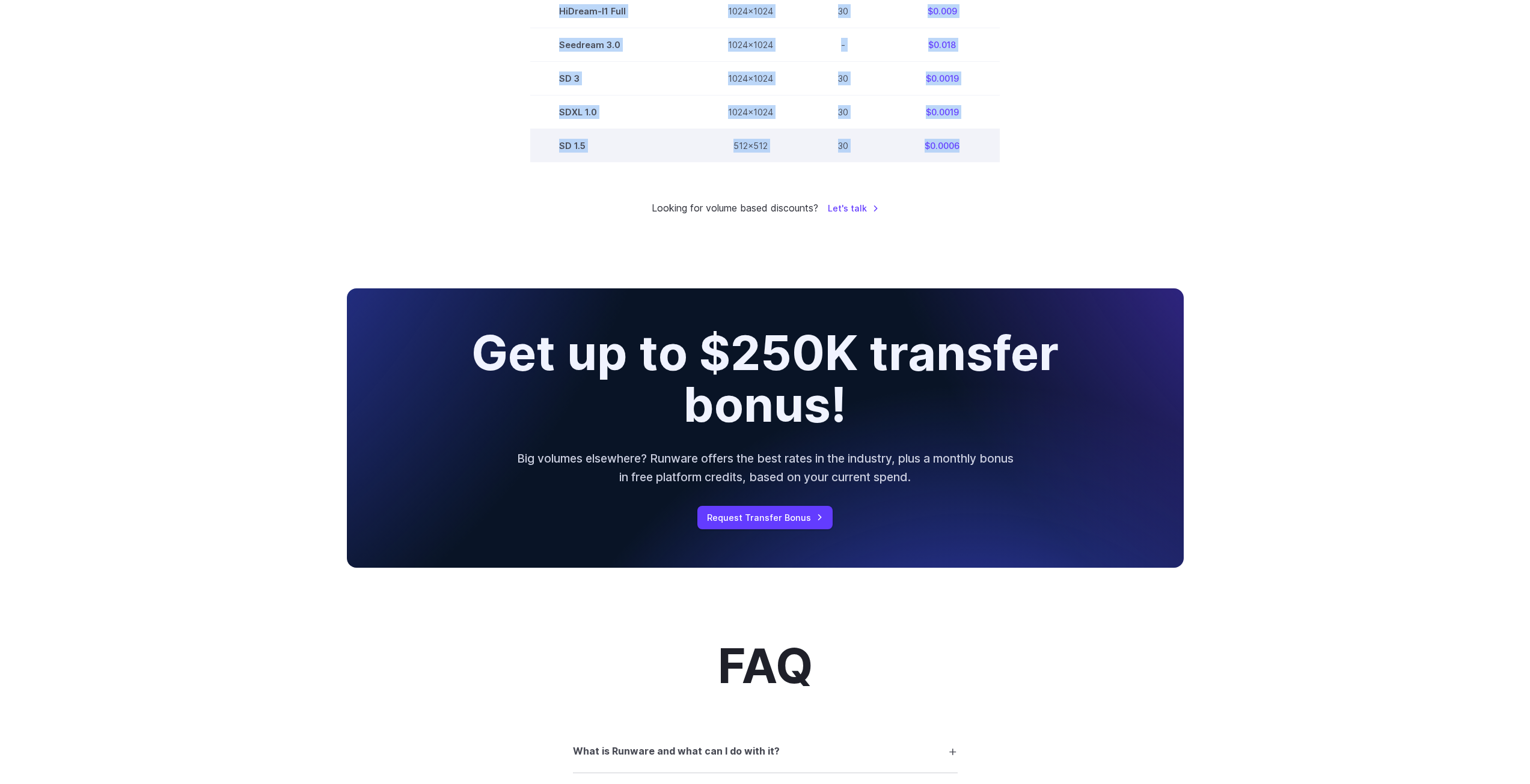
drag, startPoint x: 544, startPoint y: 259, endPoint x: 968, endPoint y: 157, distance: 436.1
copy tbody "FLUX.1 [schnell] 1024x1024 4 $0.0013 FLUX.1 [dev] 1024x1024 28 $0.0038 Gemini F…"
